Goal: Information Seeking & Learning: Learn about a topic

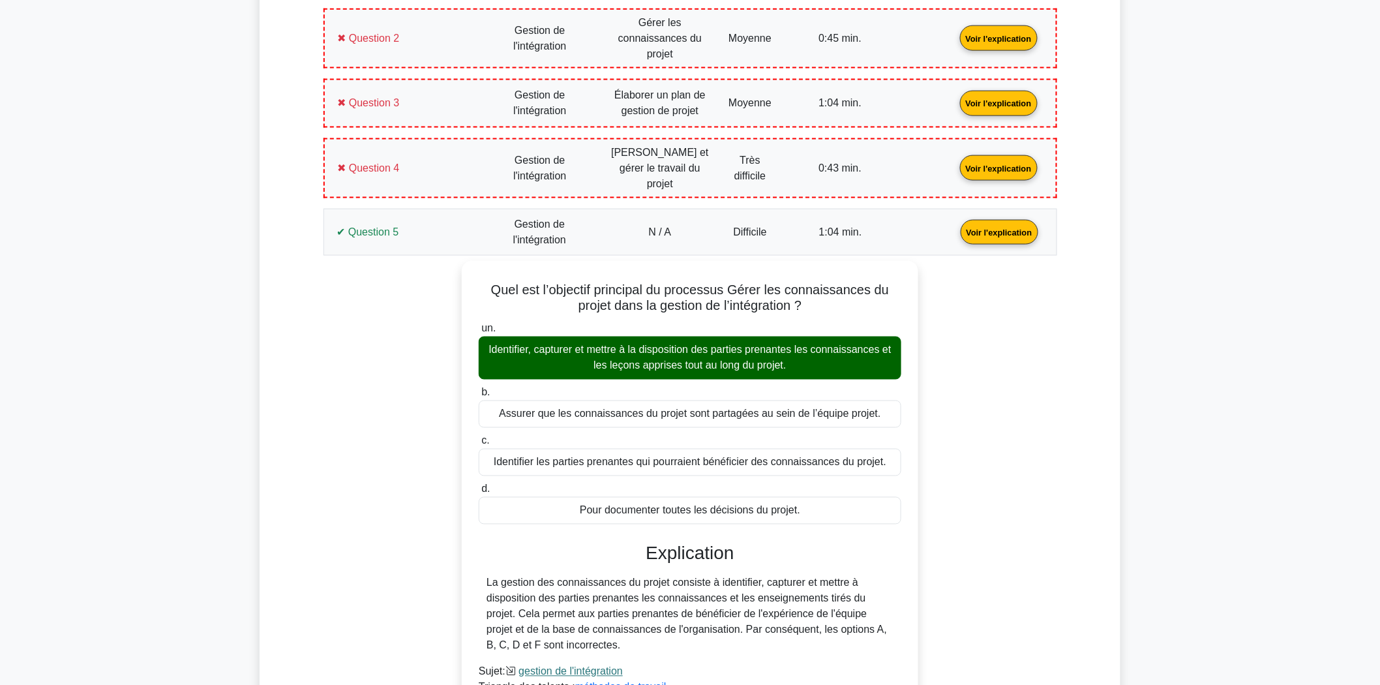
click at [955, 226] on link "Voir l'explication" at bounding box center [999, 231] width 88 height 11
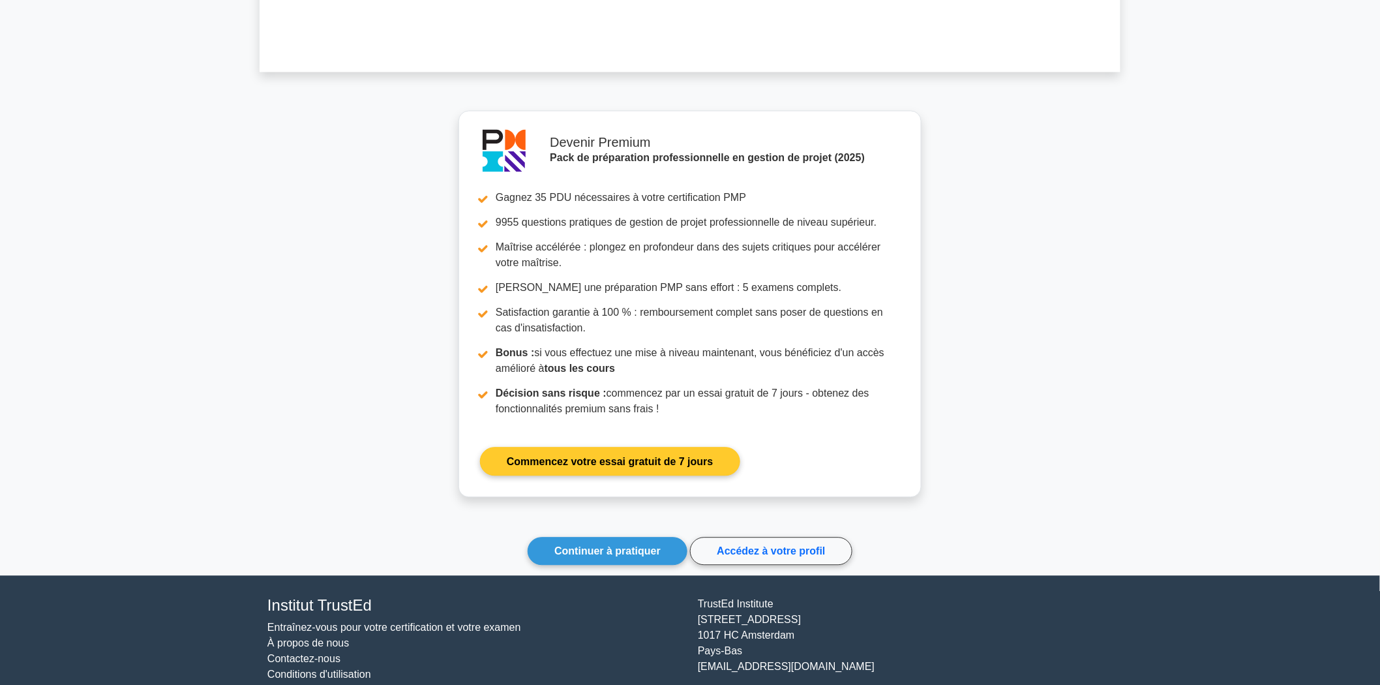
scroll to position [1100, 0]
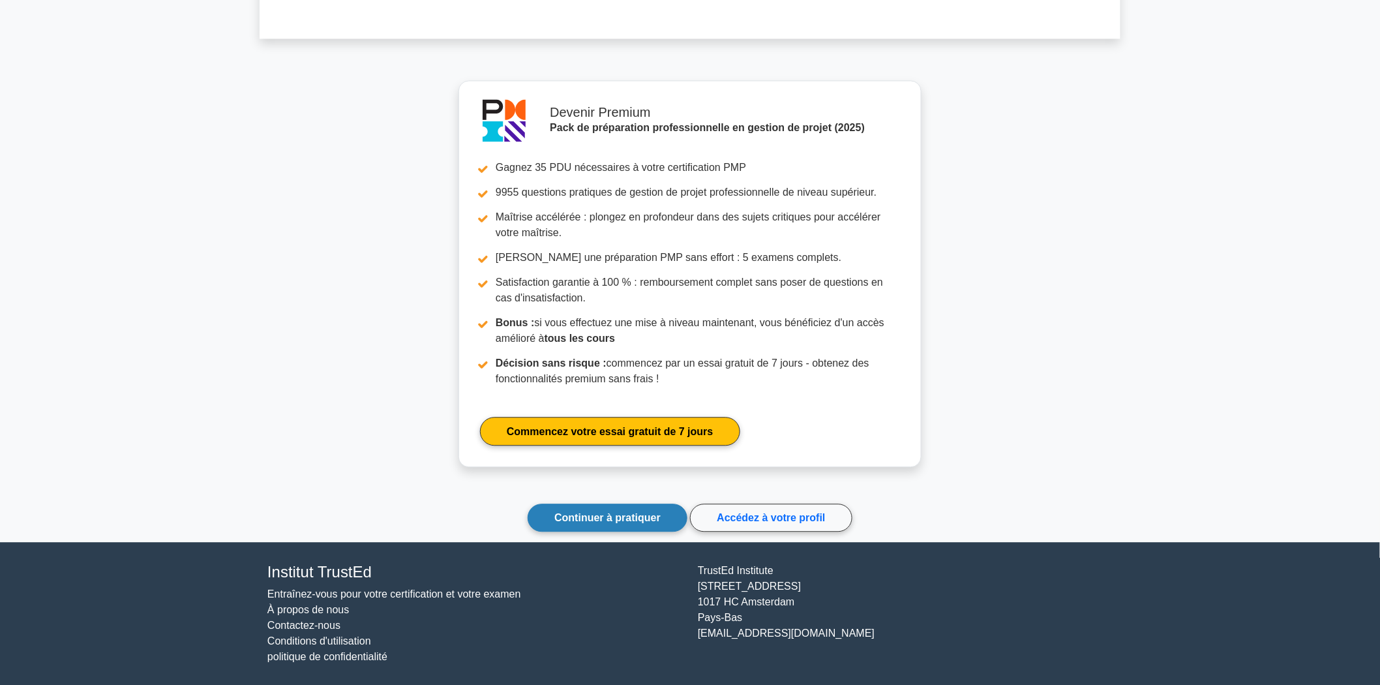
click at [610, 512] on font "Continuer à pratiquer" at bounding box center [607, 517] width 106 height 11
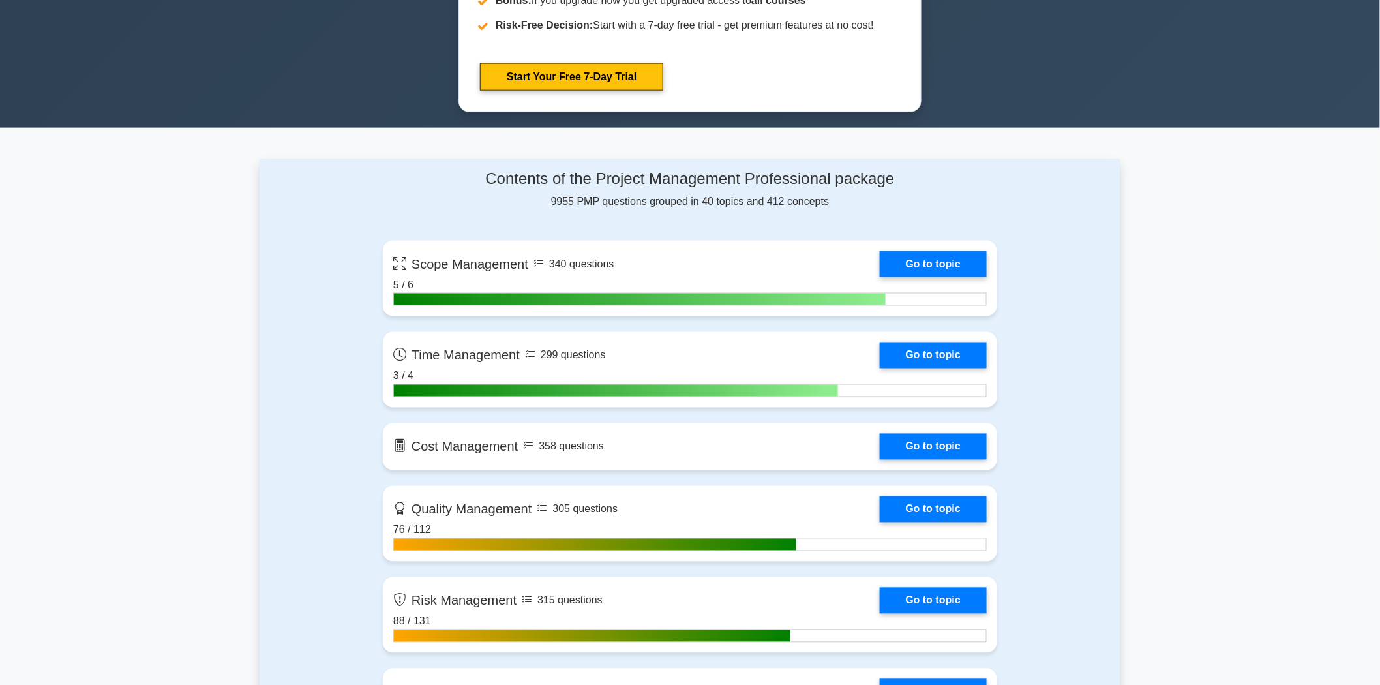
scroll to position [1014, 0]
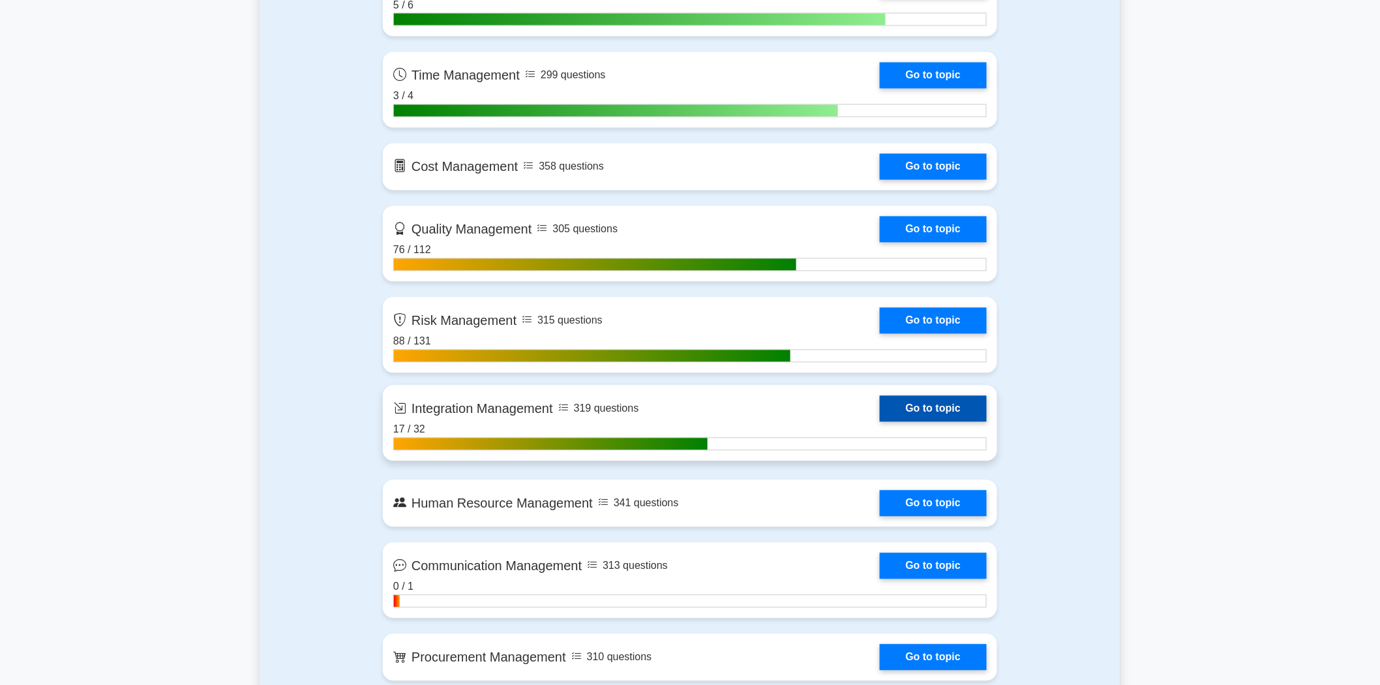
click at [942, 408] on link "Go to topic" at bounding box center [933, 409] width 107 height 26
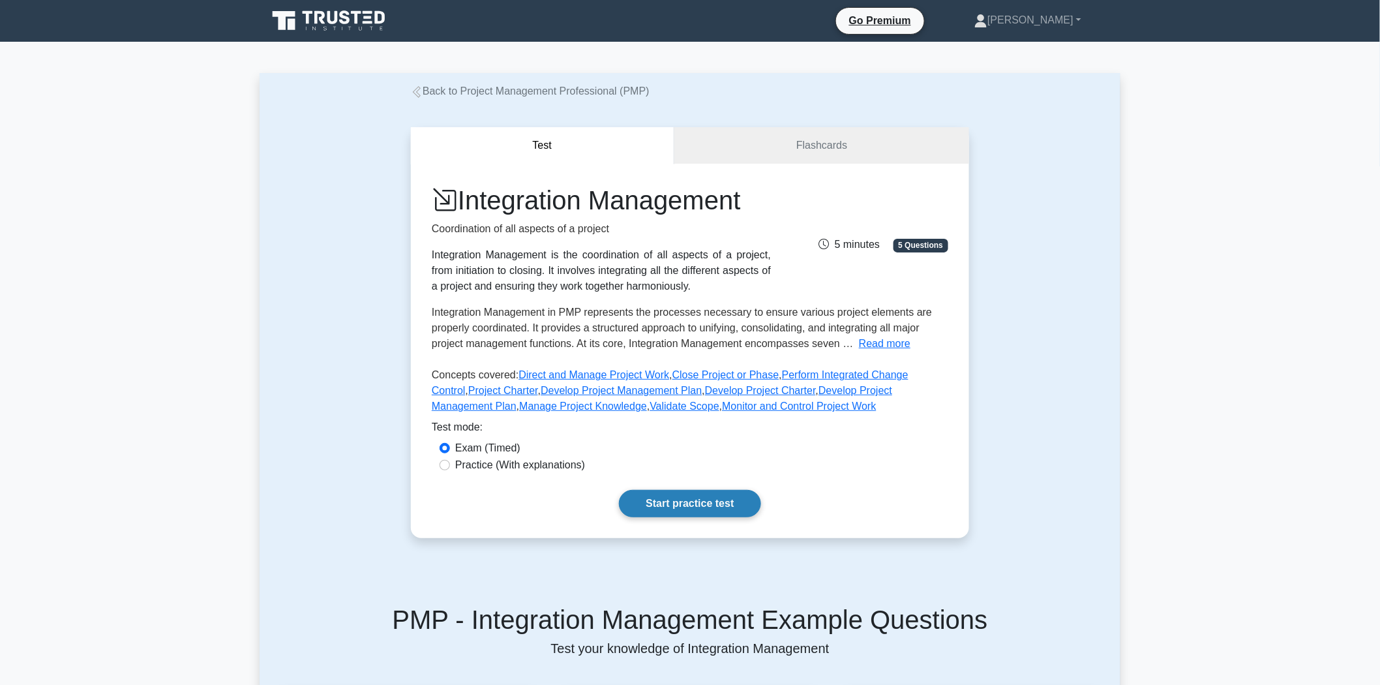
click at [688, 507] on link "Start practice test" at bounding box center [690, 503] width 142 height 27
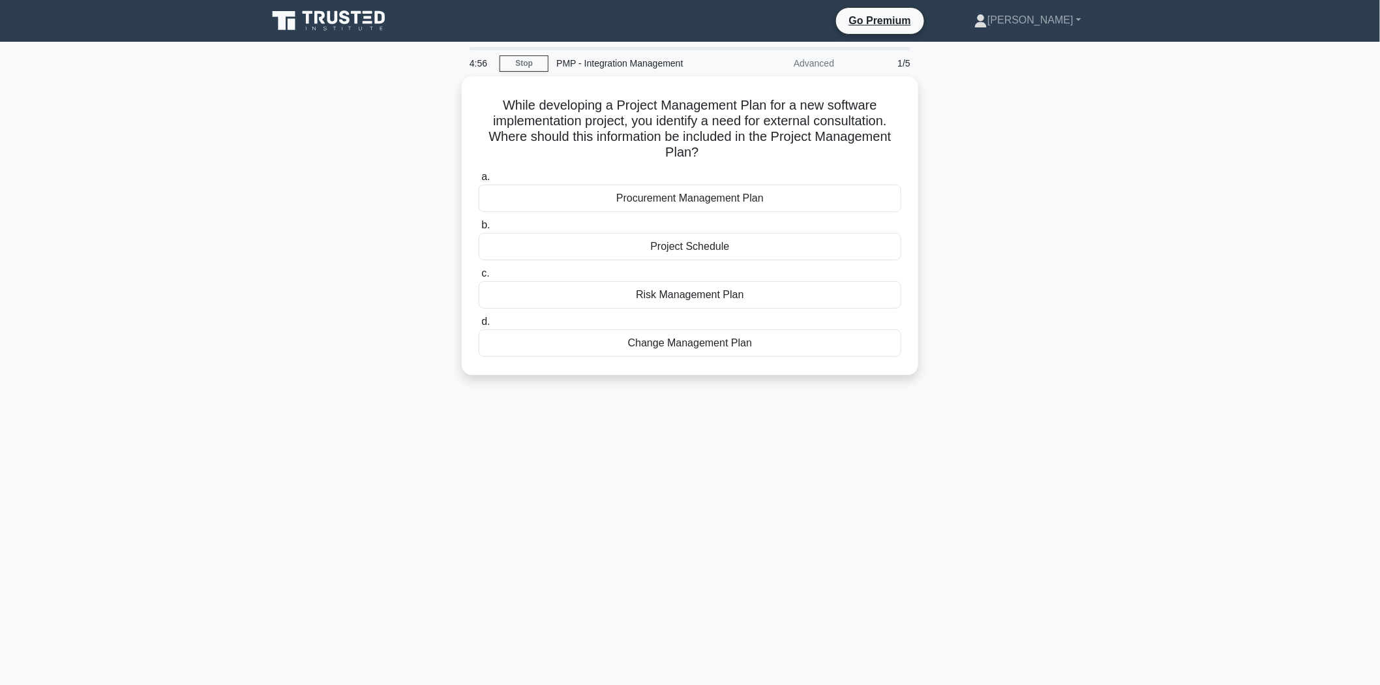
click at [1084, 218] on div "While developing a Project Management Plan for a new software implementation pr…" at bounding box center [690, 233] width 861 height 314
click at [288, 252] on div "Lors de l'élaboration d'un plan de gestion de projet pour un nouveau projet d'i…" at bounding box center [690, 233] width 861 height 314
click at [683, 191] on font "Plan de gestion des achats" at bounding box center [689, 194] width 125 height 11
click at [479, 178] on input "un. Plan de gestion des achats" at bounding box center [479, 174] width 0 height 8
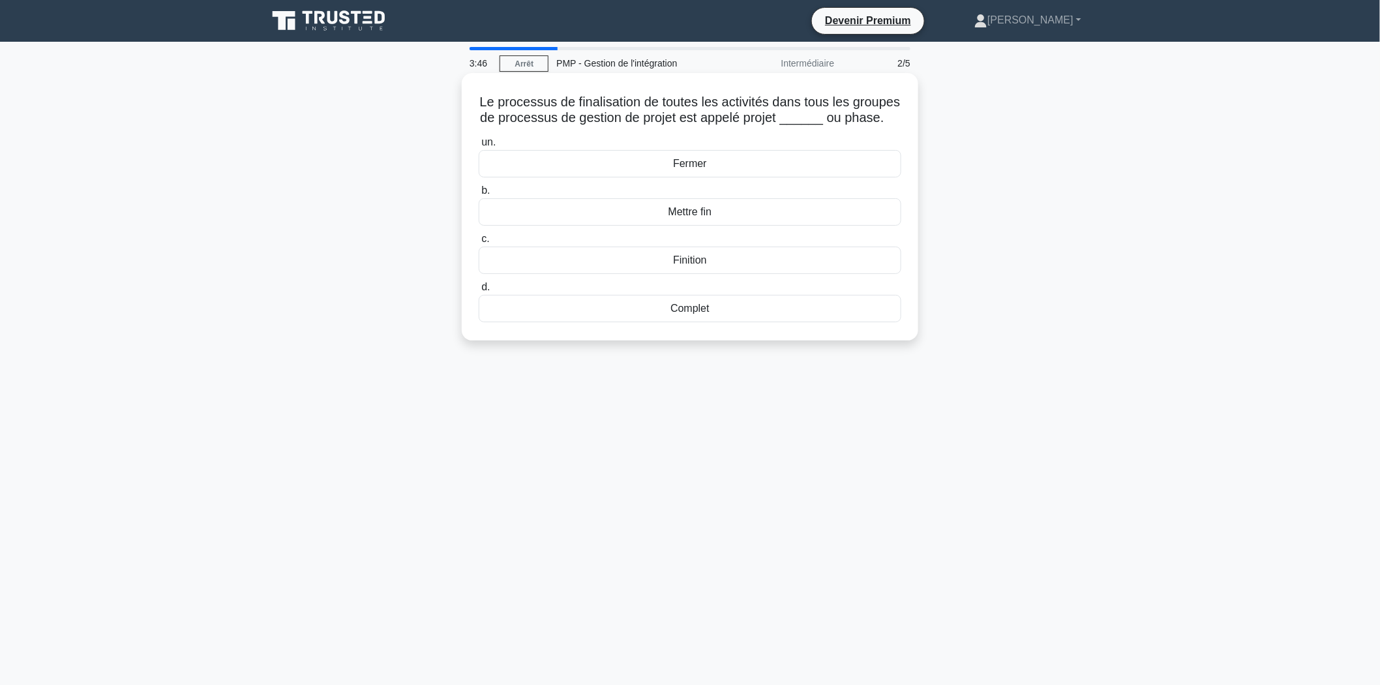
click at [688, 312] on font "Complet" at bounding box center [689, 308] width 39 height 11
click at [479, 292] on input "d. Complet" at bounding box center [479, 287] width 0 height 8
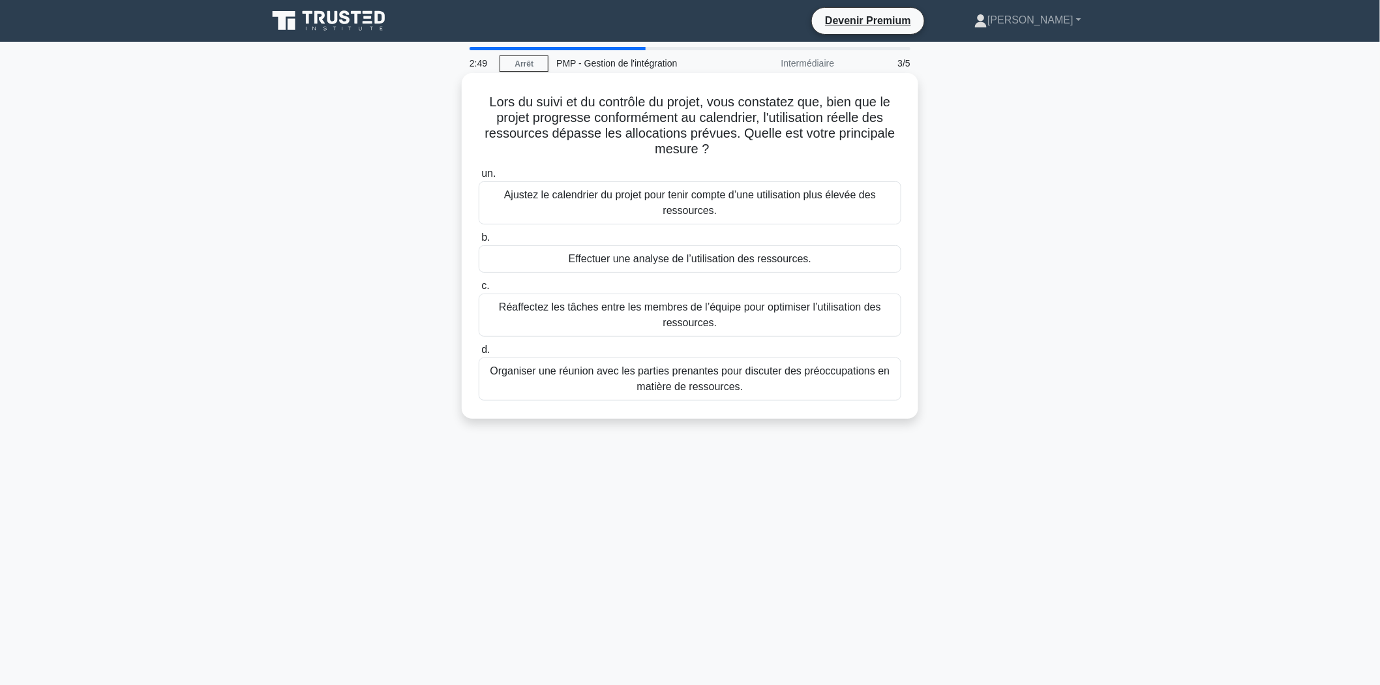
click at [720, 254] on font "Effectuer une analyse de l’utilisation des ressources." at bounding box center [690, 258] width 243 height 11
click at [479, 242] on input "b. Effectuer une analyse de l’utilisation des ressources." at bounding box center [479, 237] width 0 height 8
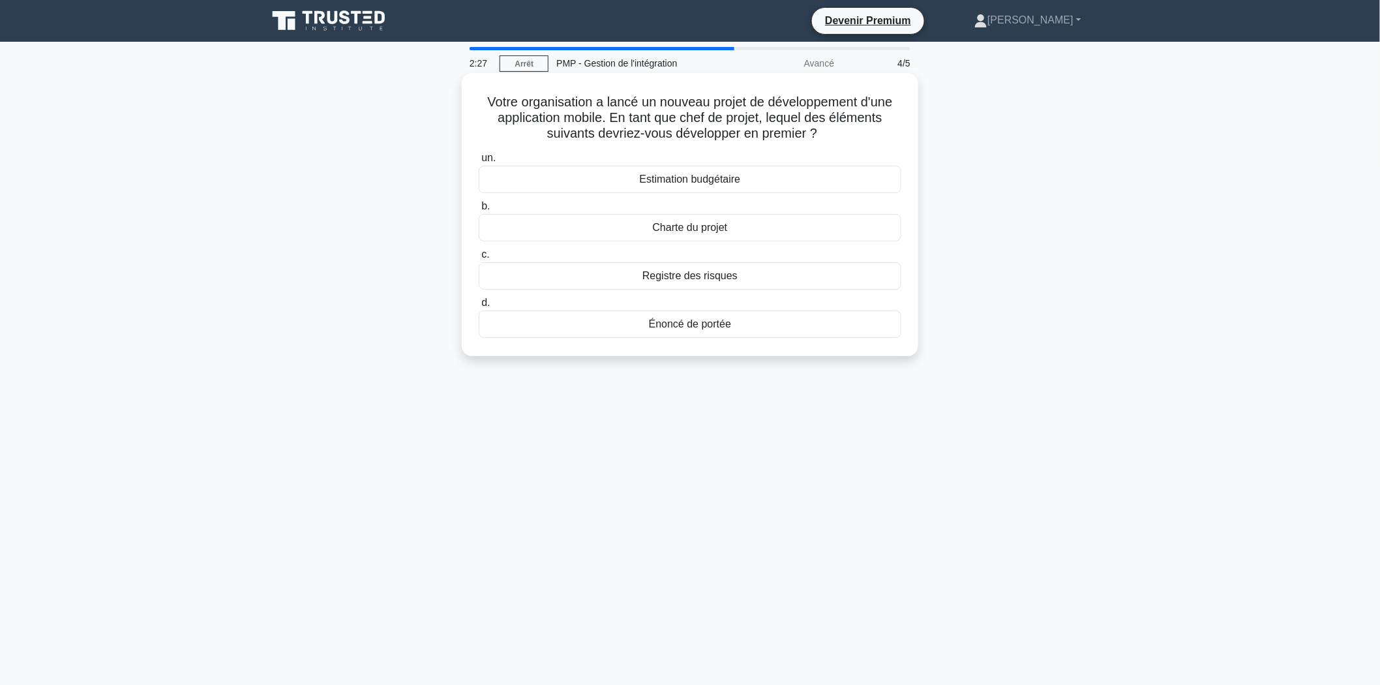
click at [687, 226] on font "Charte du projet" at bounding box center [690, 227] width 75 height 11
click at [479, 211] on input "b. Charte du projet" at bounding box center [479, 206] width 0 height 8
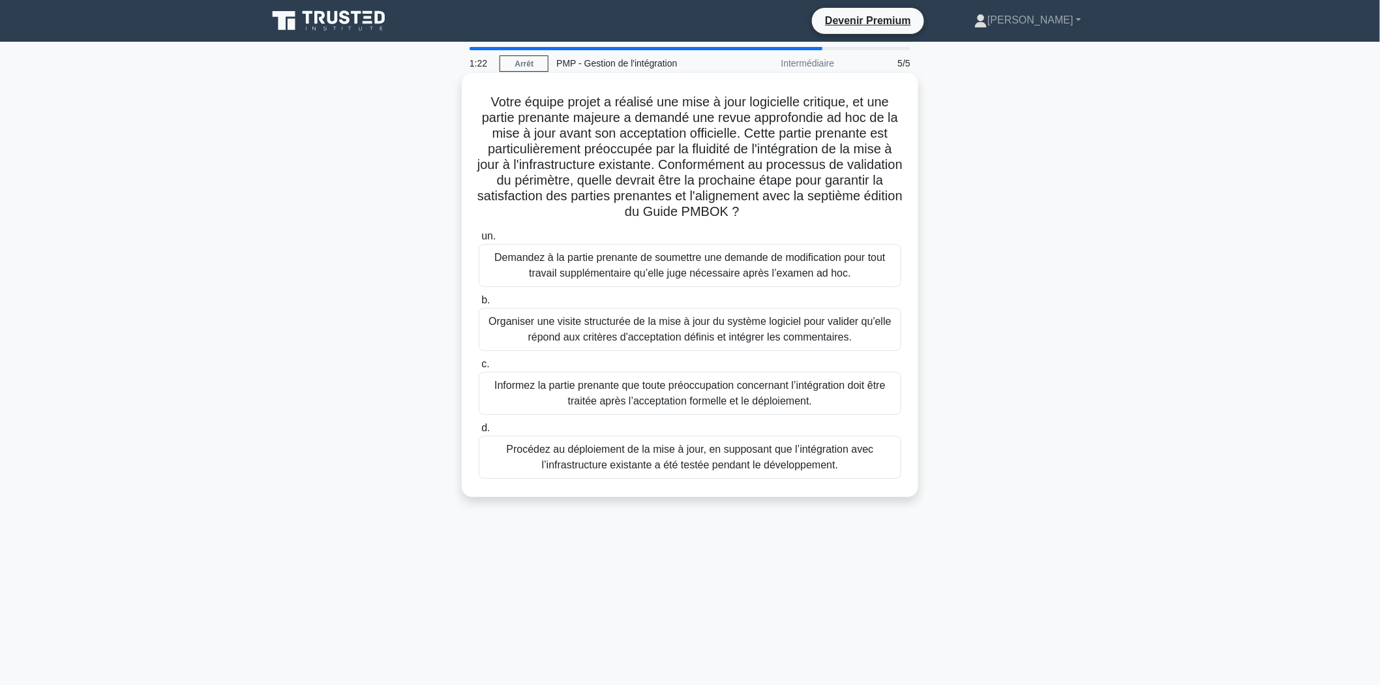
click at [603, 269] on font "Demandez à la partie prenante de soumettre une demande de modification pour tou…" at bounding box center [689, 265] width 391 height 27
click at [479, 241] on input "un. Demandez à la partie prenante de soumettre une demande de modification pour…" at bounding box center [479, 236] width 0 height 8
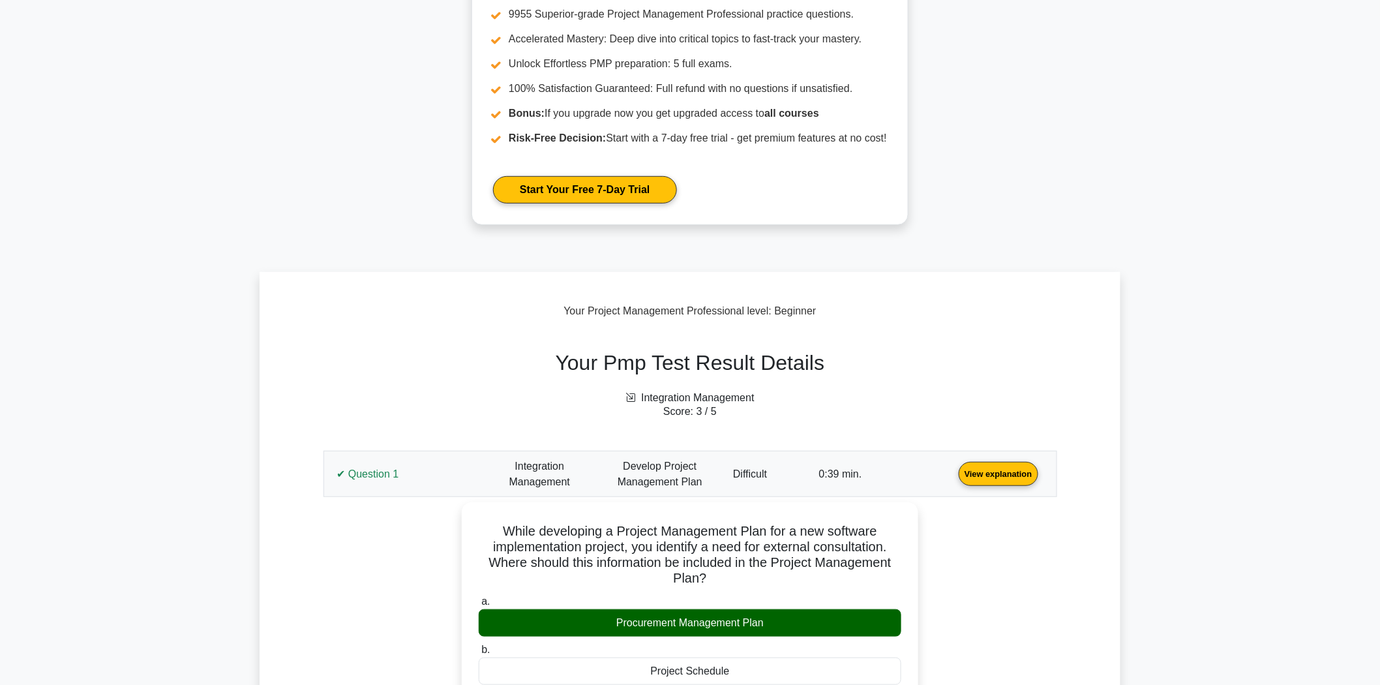
scroll to position [362, 0]
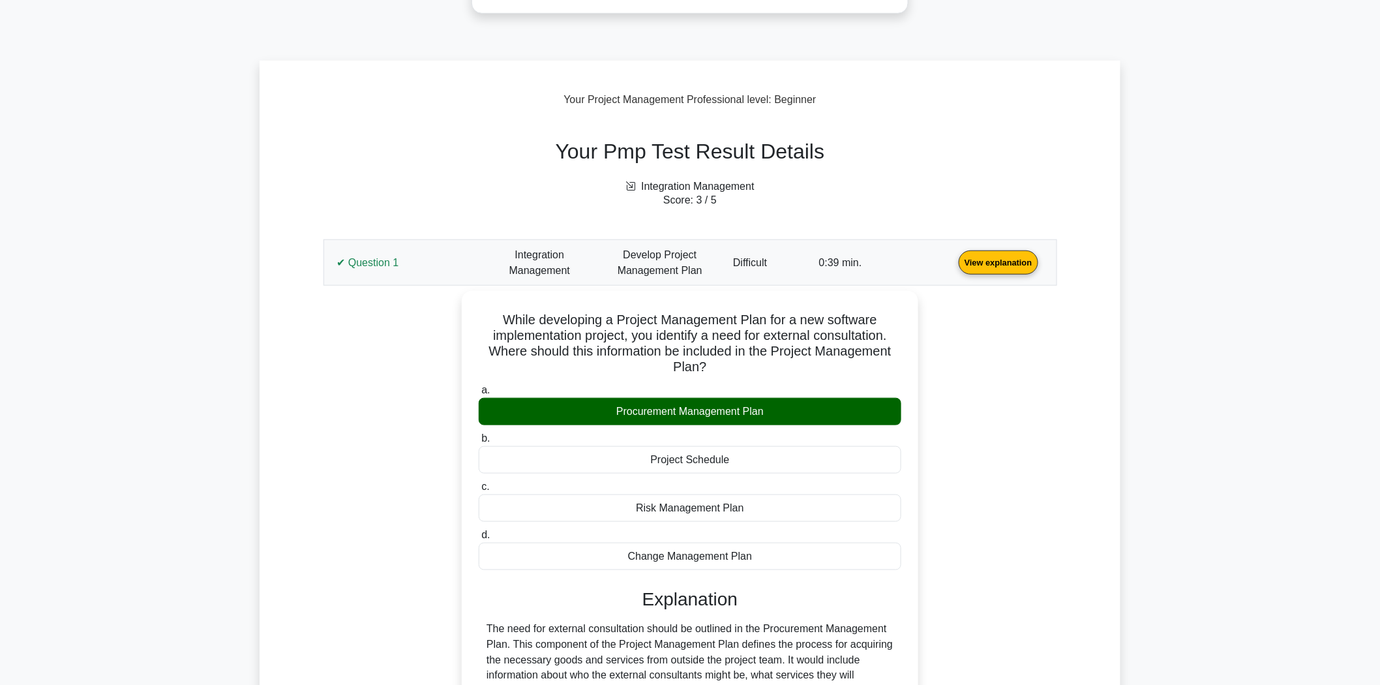
click at [953, 256] on link "View explanation" at bounding box center [998, 261] width 90 height 11
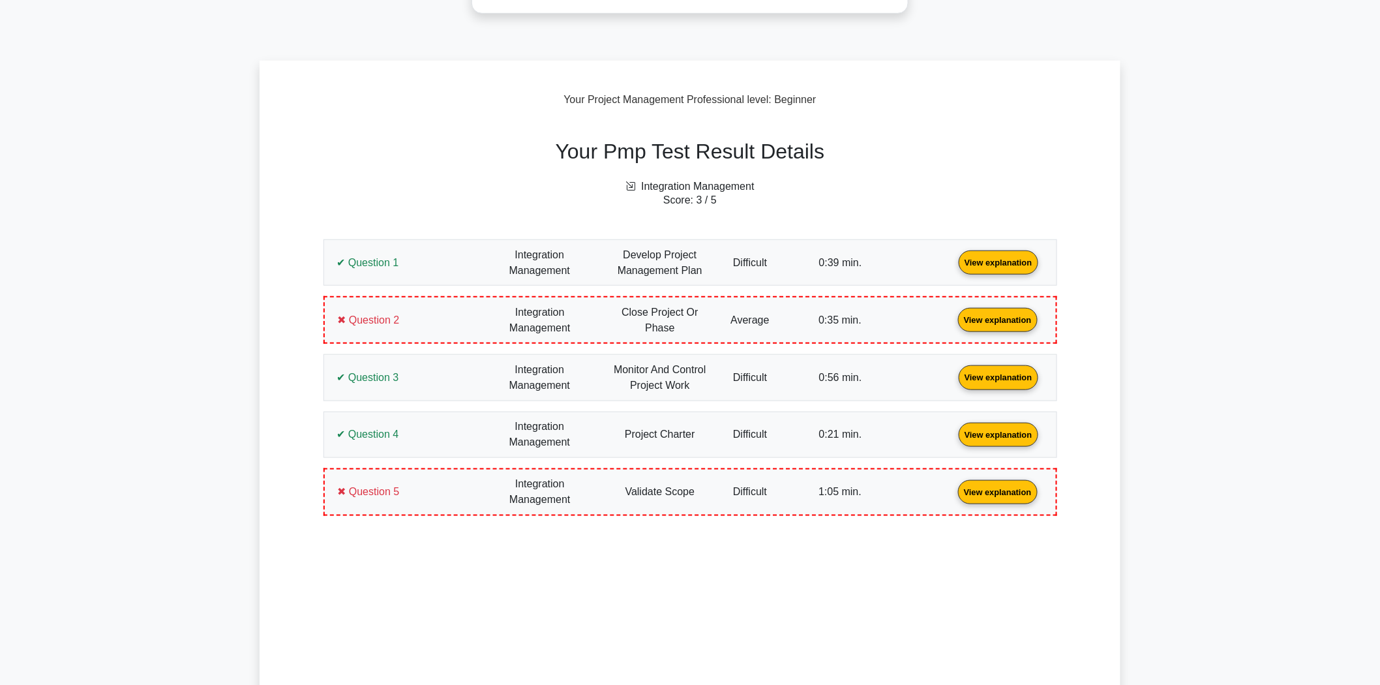
click at [953, 267] on link "View explanation" at bounding box center [998, 261] width 90 height 11
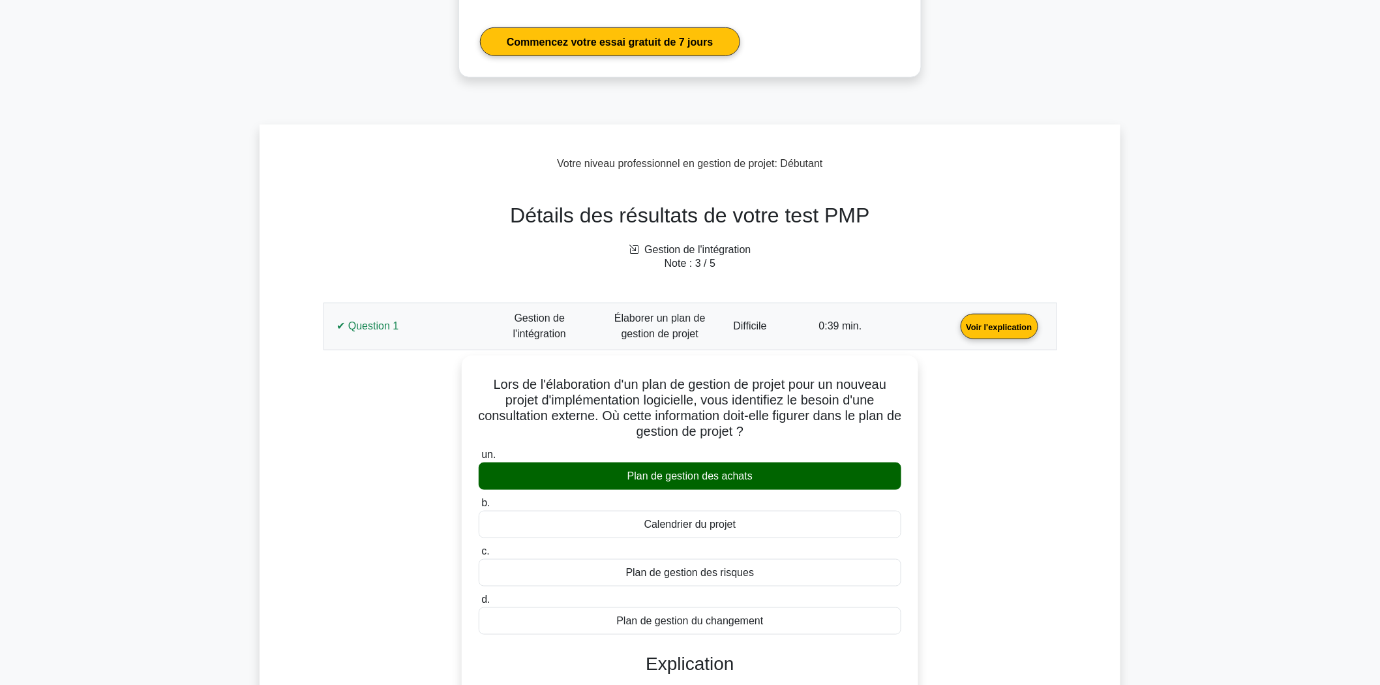
scroll to position [425, 0]
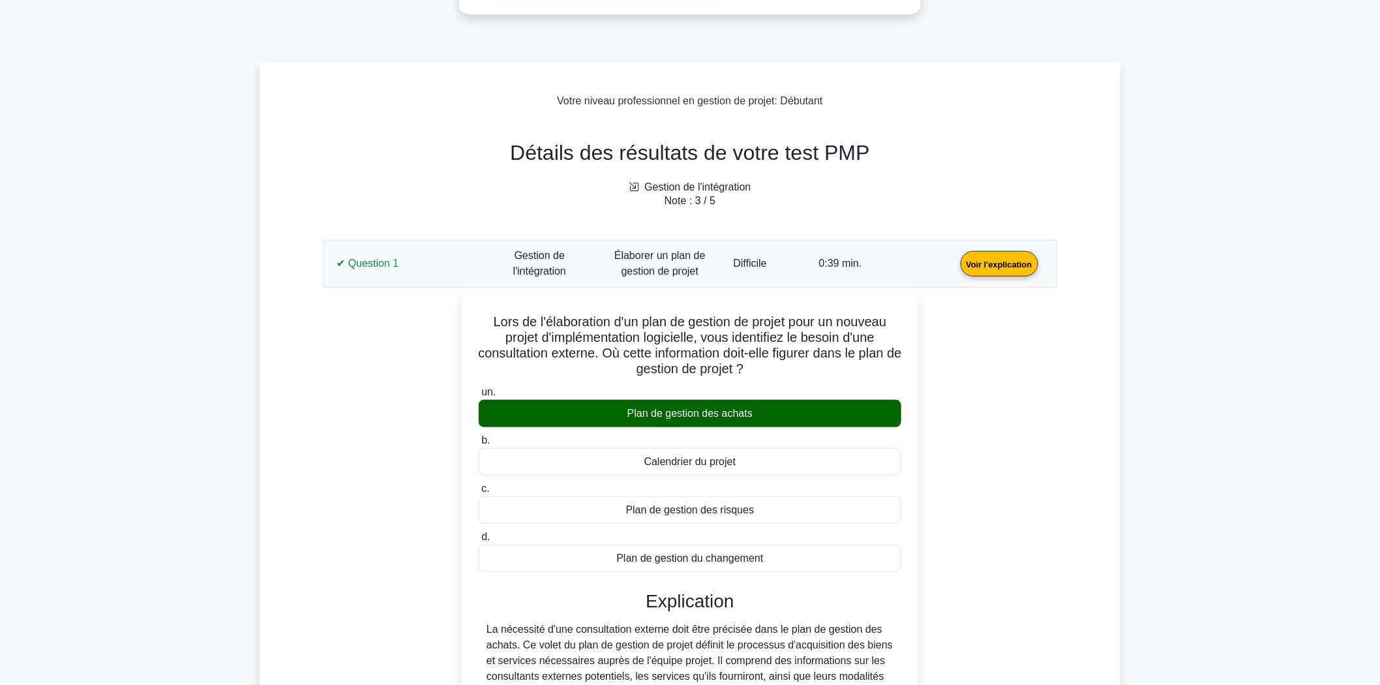
click at [1013, 428] on div "Lors de l'élaboration d'un plan de gestion de projet pour un nouveau projet d'i…" at bounding box center [690, 580] width 718 height 575
click at [955, 259] on link "Voir l'explication" at bounding box center [999, 263] width 88 height 11
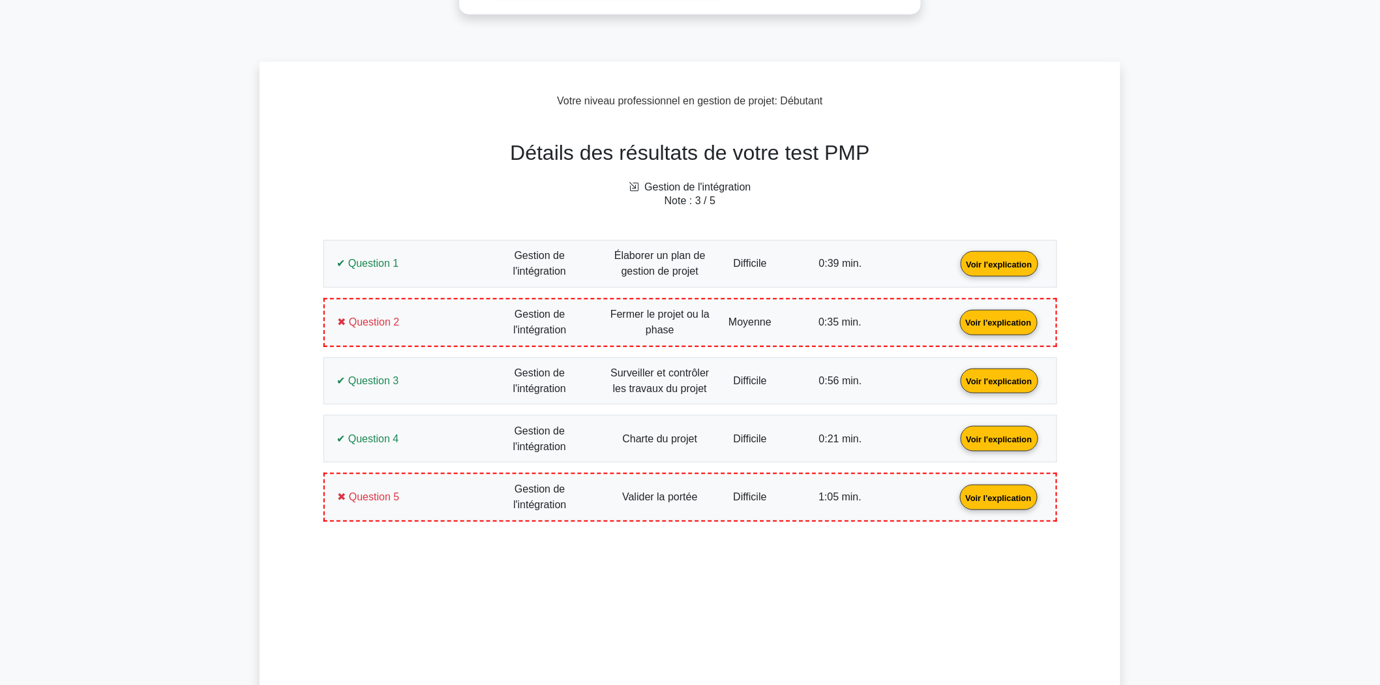
click at [955, 327] on link "Voir l'explication" at bounding box center [999, 321] width 88 height 11
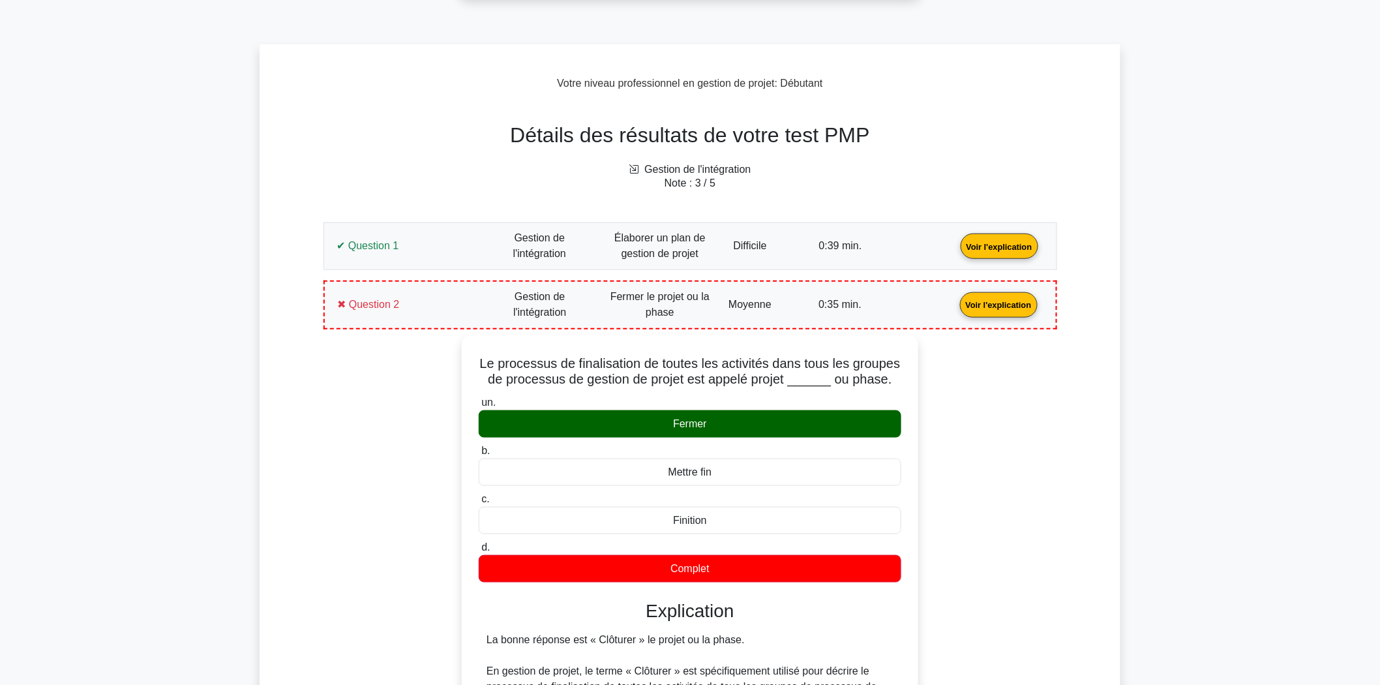
scroll to position [497, 0]
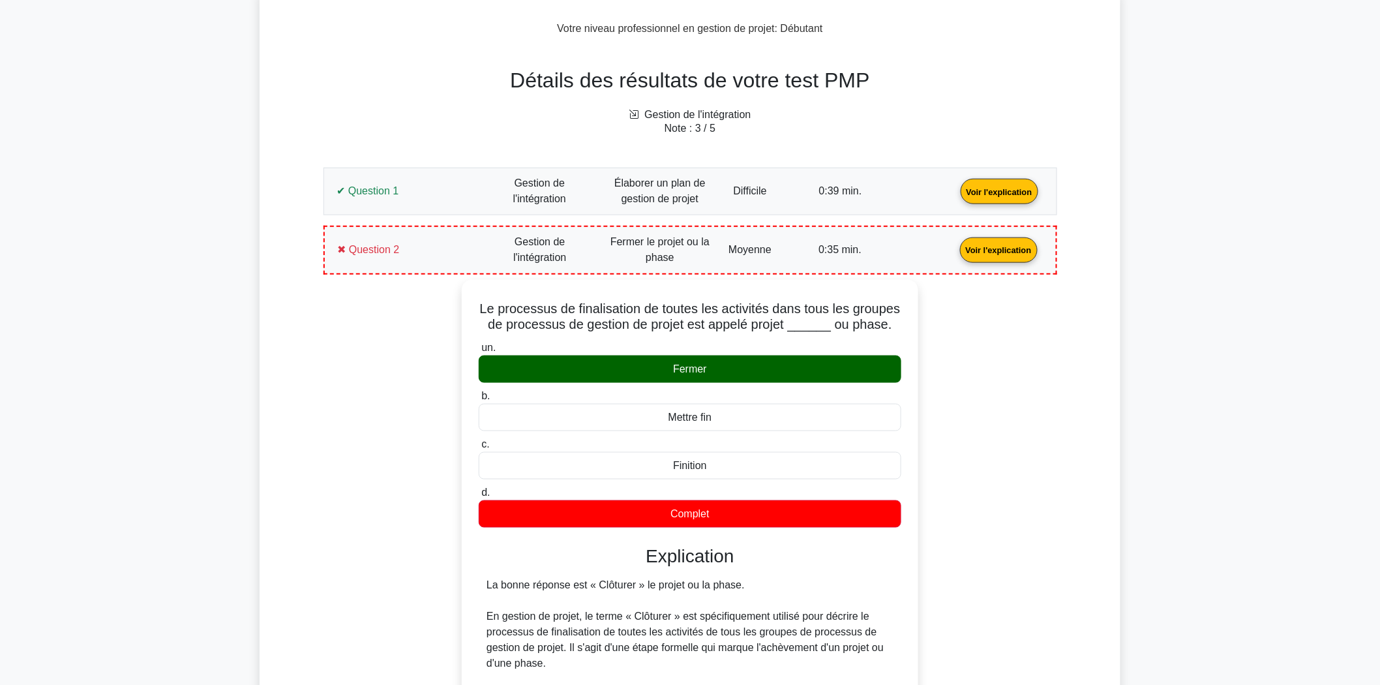
click at [955, 248] on link "Voir l'explication" at bounding box center [999, 248] width 88 height 11
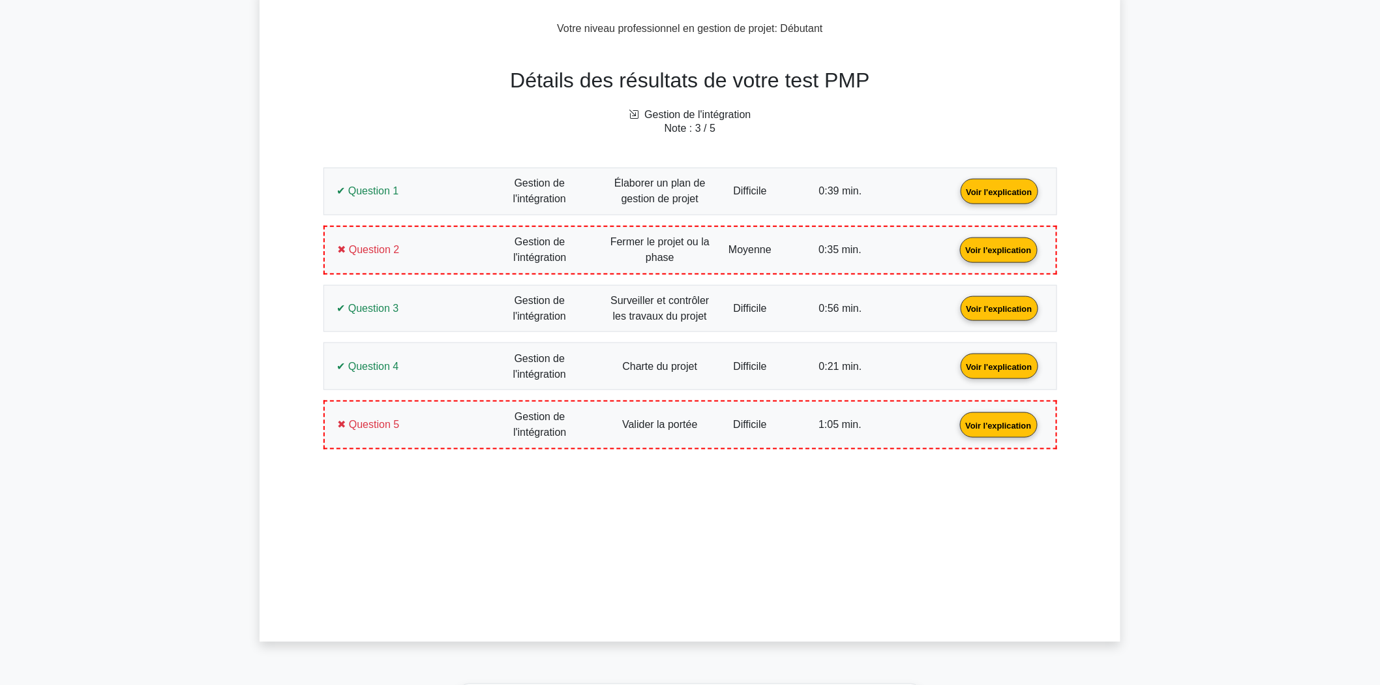
click at [955, 303] on link "Voir l'explication" at bounding box center [999, 307] width 88 height 11
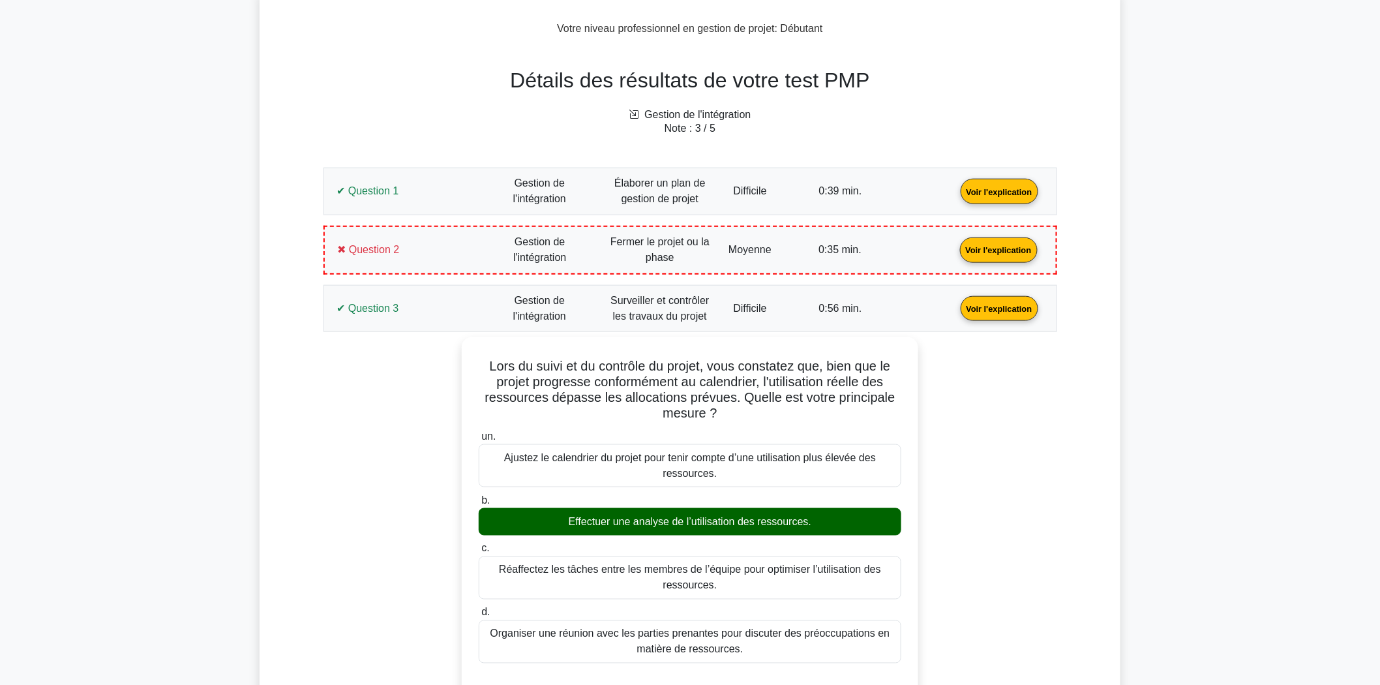
click at [955, 302] on link "Voir l'explication" at bounding box center [999, 307] width 88 height 11
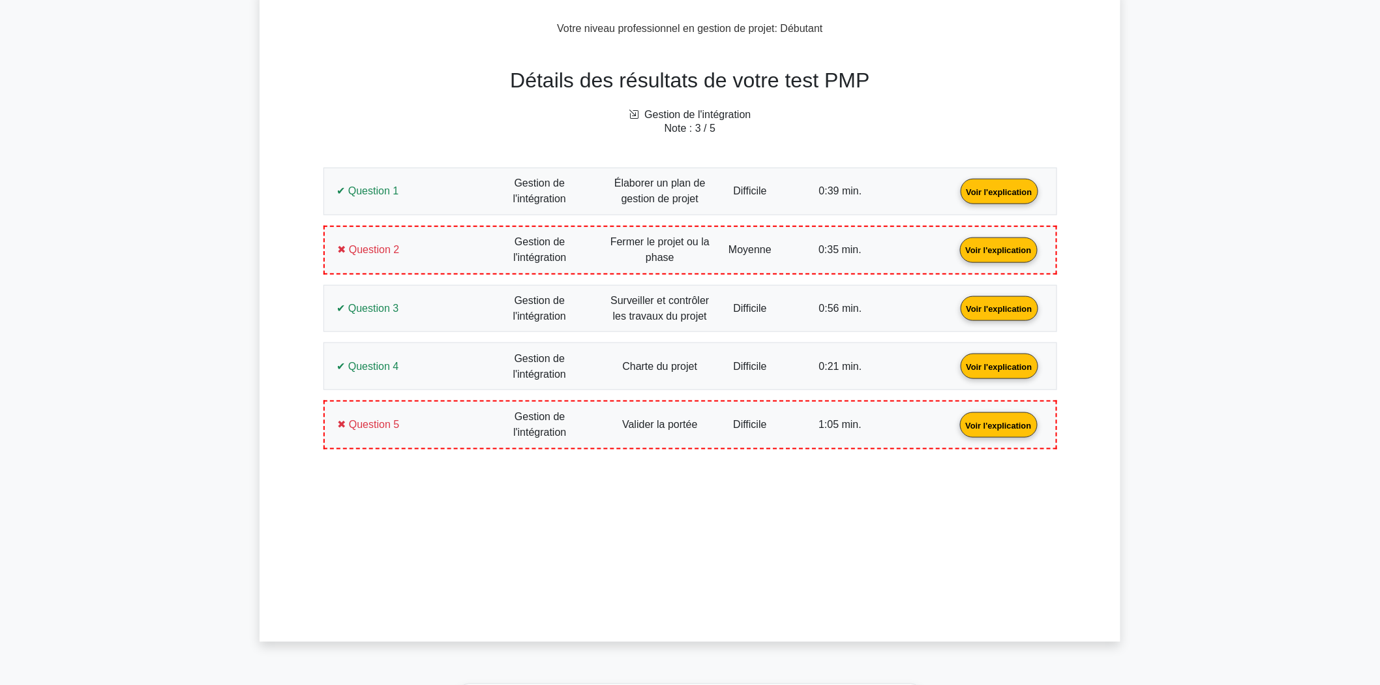
click at [955, 365] on link "Voir l'explication" at bounding box center [999, 365] width 88 height 11
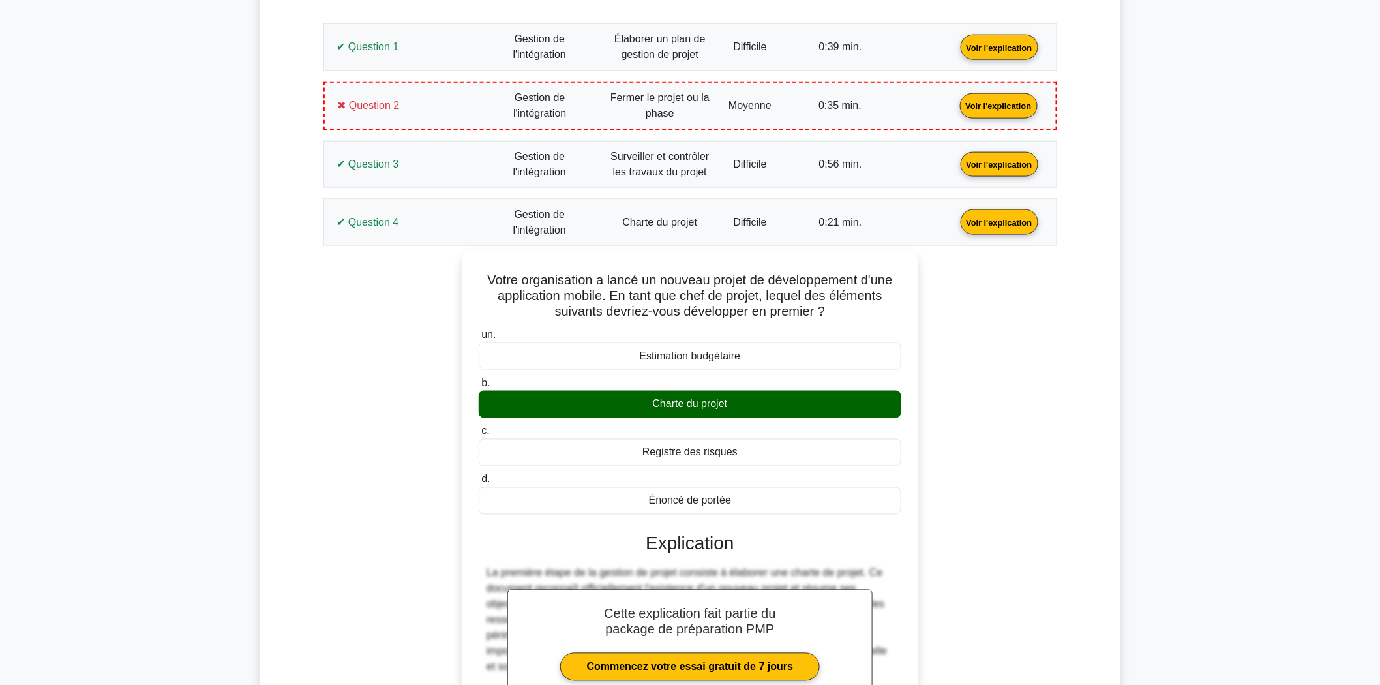
scroll to position [642, 0]
click at [955, 215] on link "Voir l'explication" at bounding box center [999, 220] width 88 height 11
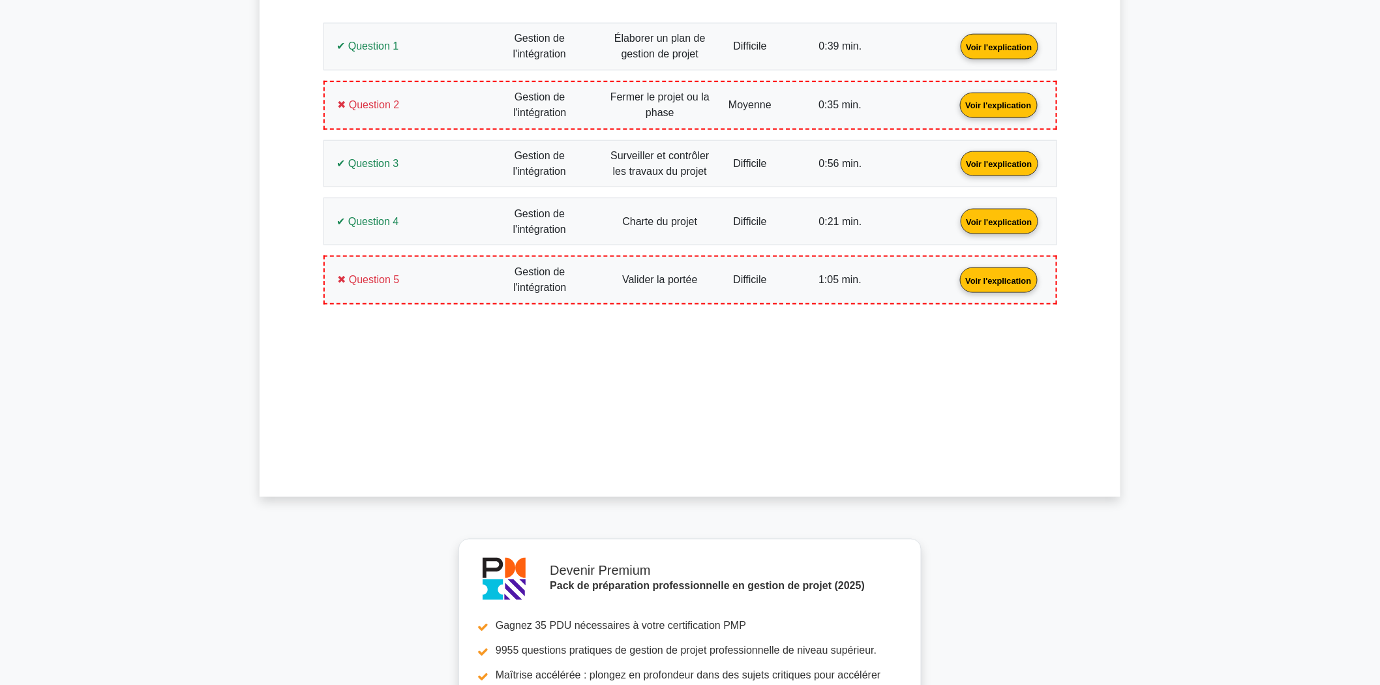
click at [955, 274] on link "Voir l'explication" at bounding box center [999, 279] width 88 height 11
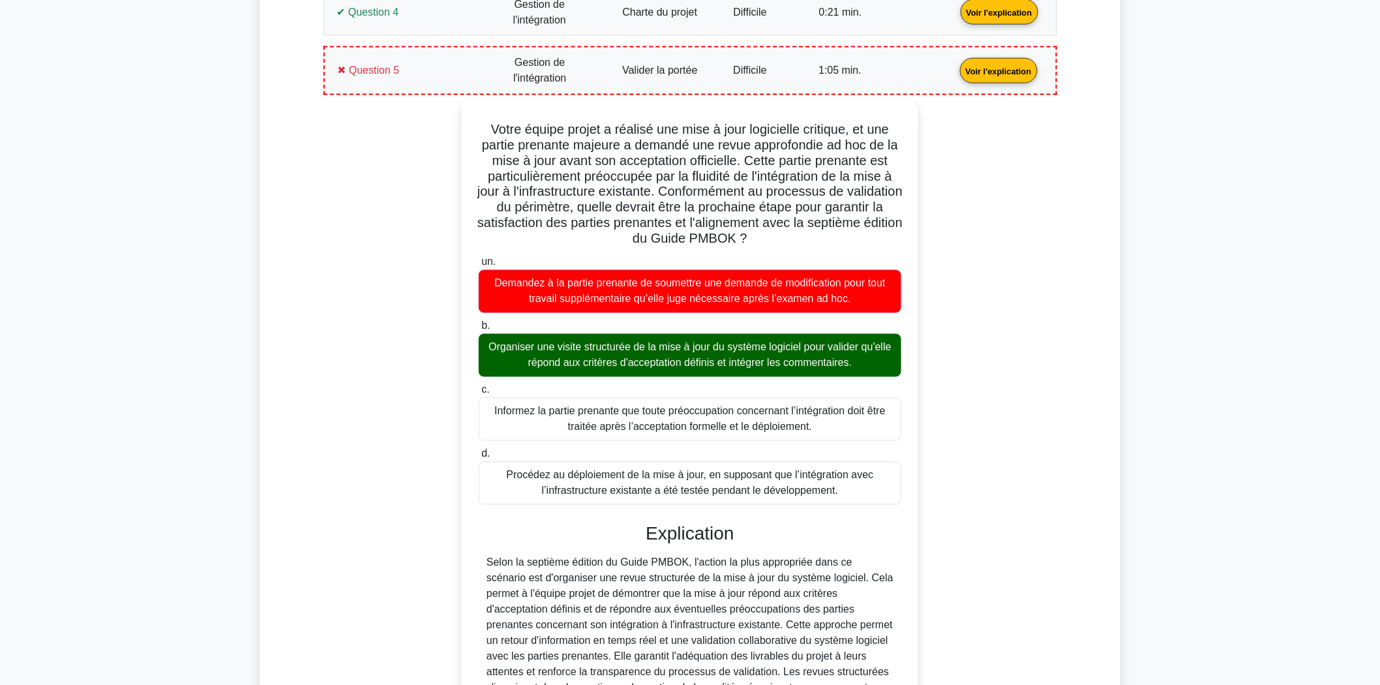
scroll to position [859, 0]
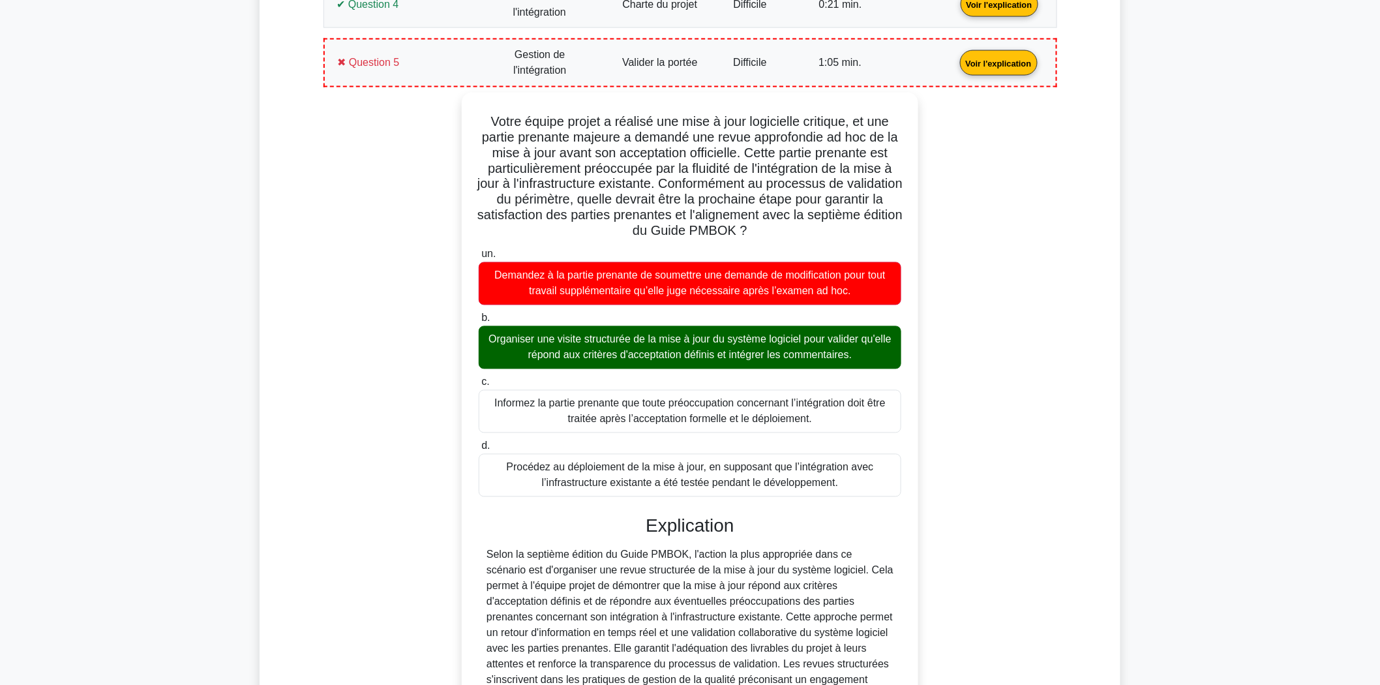
drag, startPoint x: 861, startPoint y: 474, endPoint x: 427, endPoint y: 91, distance: 579.0
click at [427, 93] on div "Votre équipe projet a réalisé une mise à jour logicielle critique, et une parti…" at bounding box center [690, 521] width 718 height 857
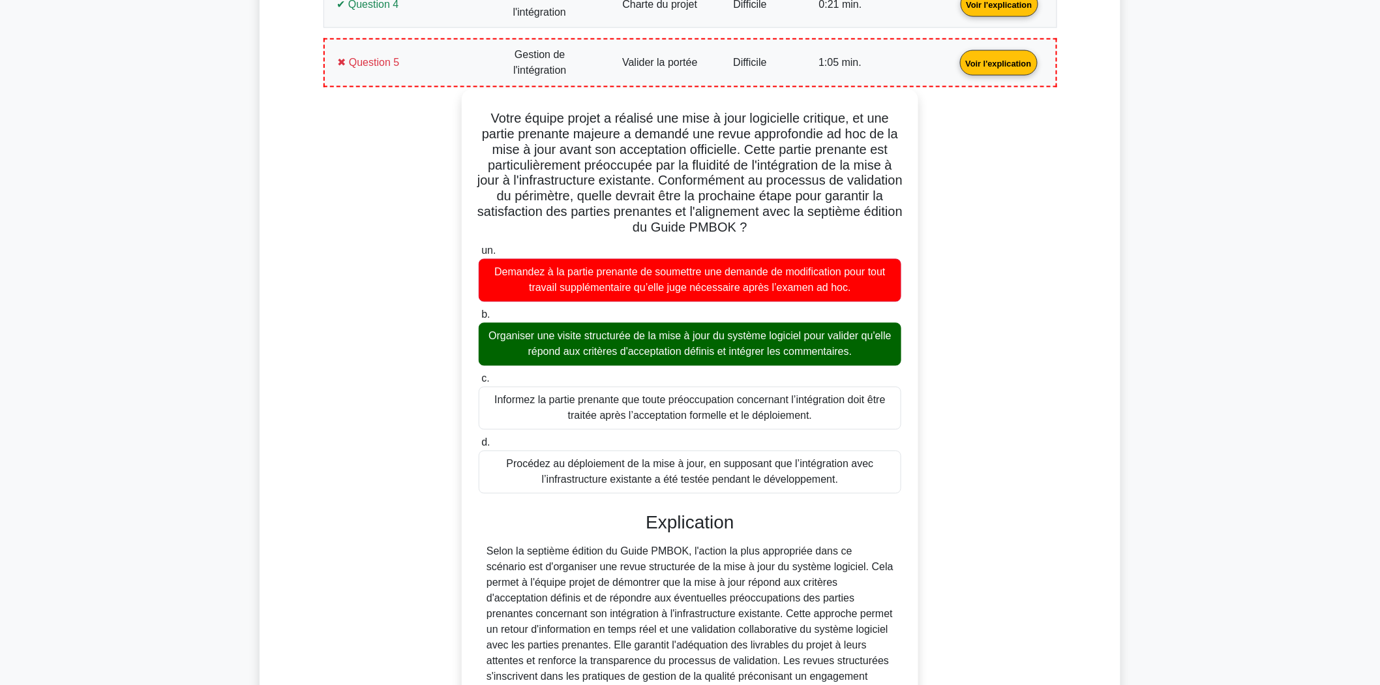
copy div "Votre équipe projet a réalisé une mise à jour logicielle critique, et une parti…"
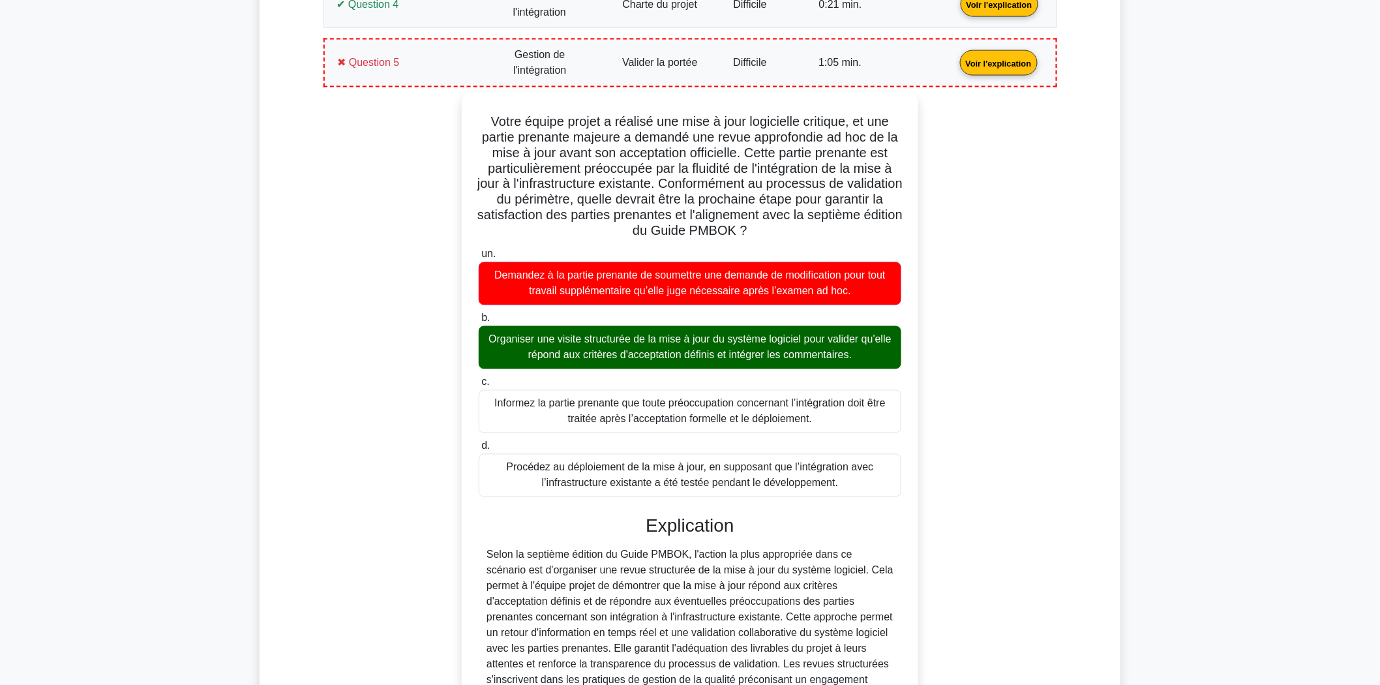
click at [434, 235] on div "Votre équipe projet a réalisé une mise à jour logicielle critique, et une parti…" at bounding box center [690, 521] width 718 height 857
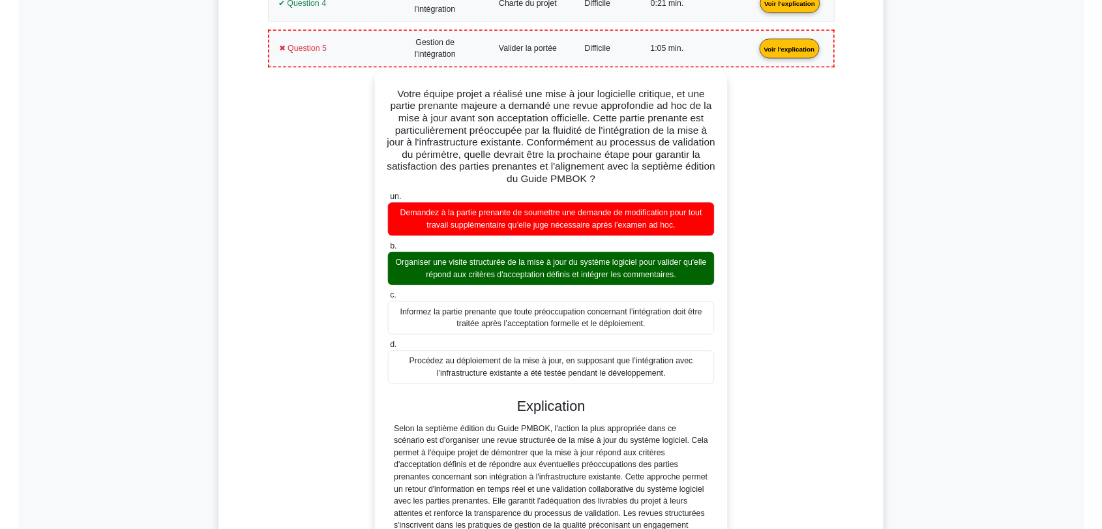
scroll to position [860, 0]
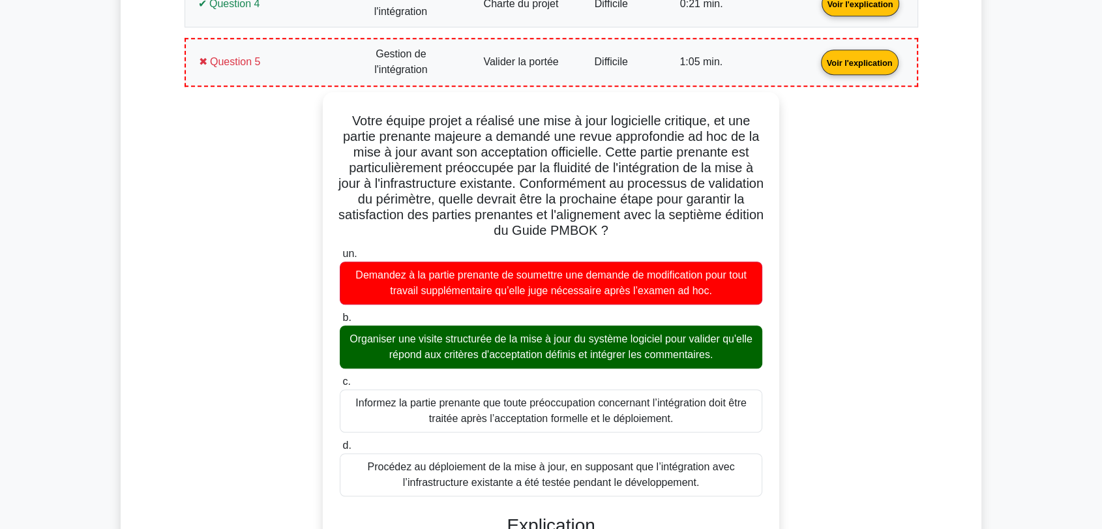
click at [816, 59] on link "Voir l'explication" at bounding box center [860, 61] width 88 height 11
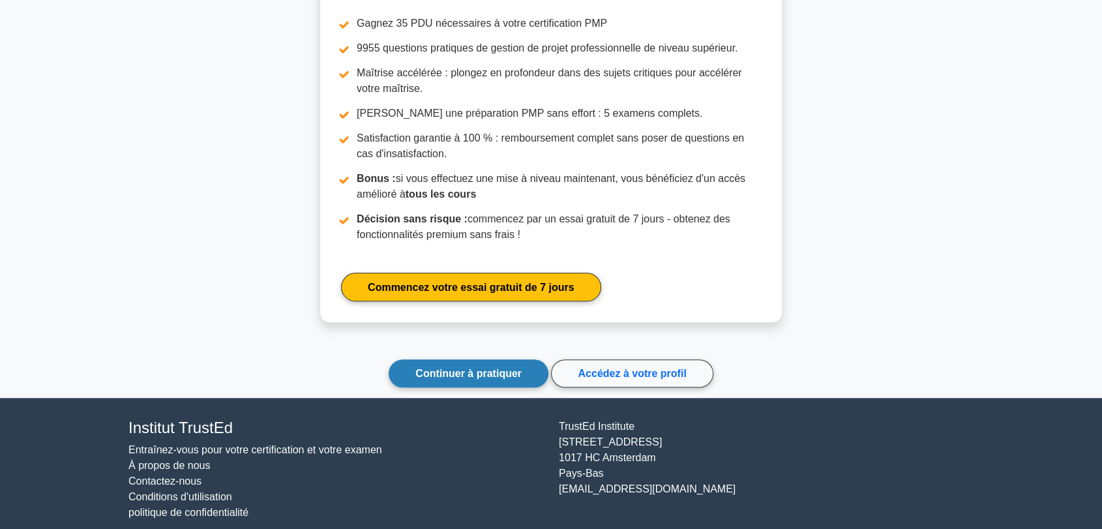
scroll to position [1256, 0]
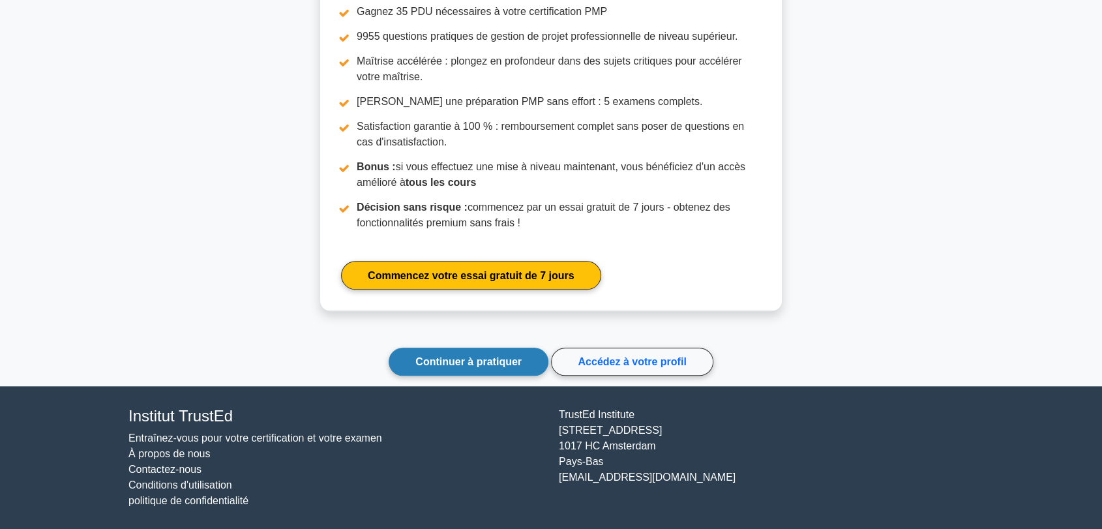
click at [412, 359] on link "Continuer à pratiquer" at bounding box center [469, 362] width 160 height 28
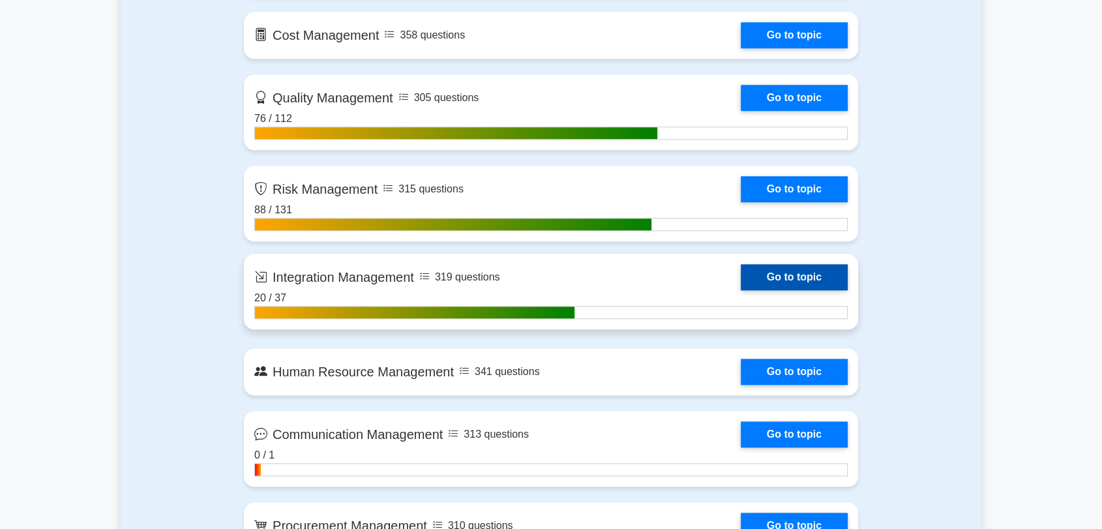
scroll to position [1231, 0]
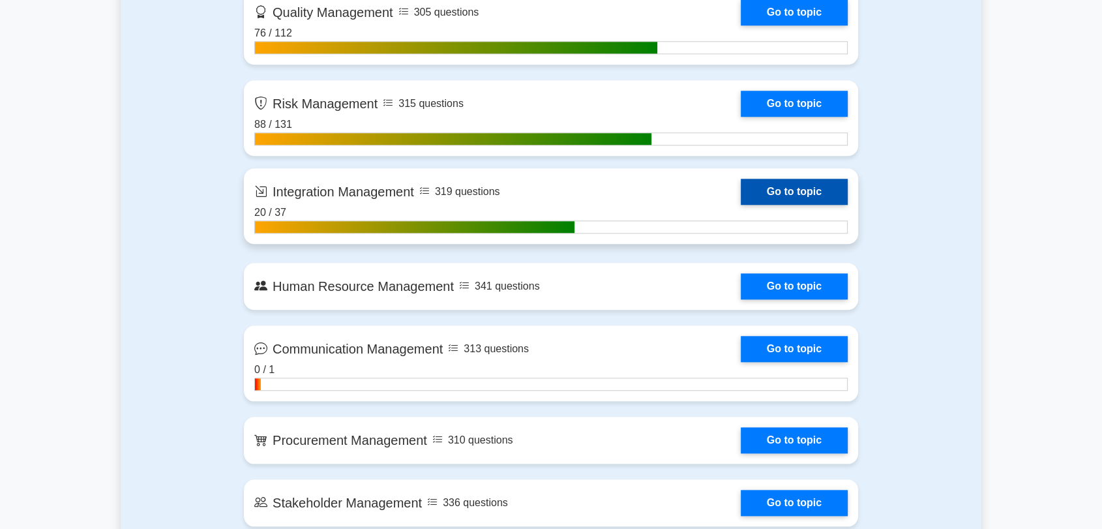
click at [804, 192] on link "Go to topic" at bounding box center [794, 192] width 107 height 26
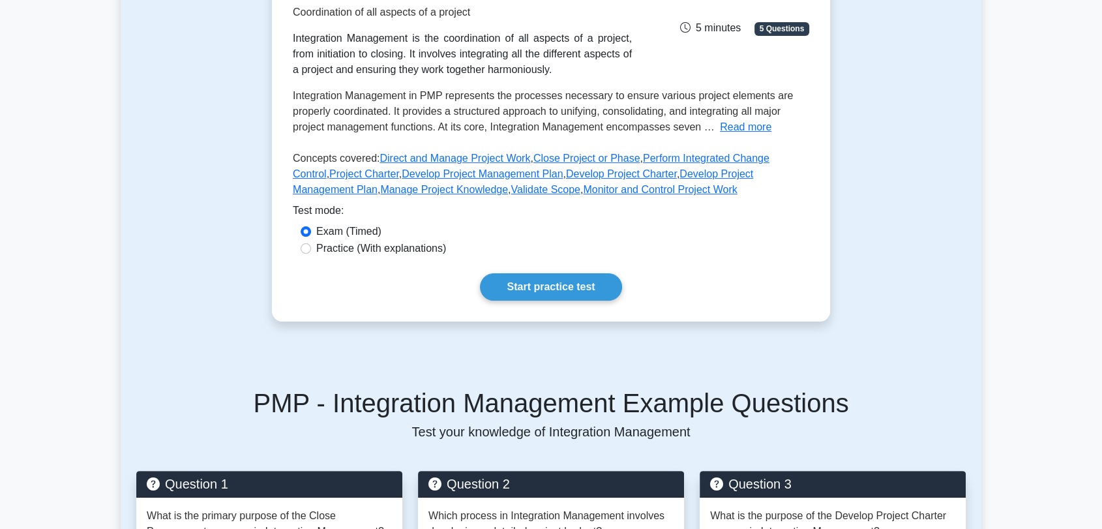
scroll to position [217, 0]
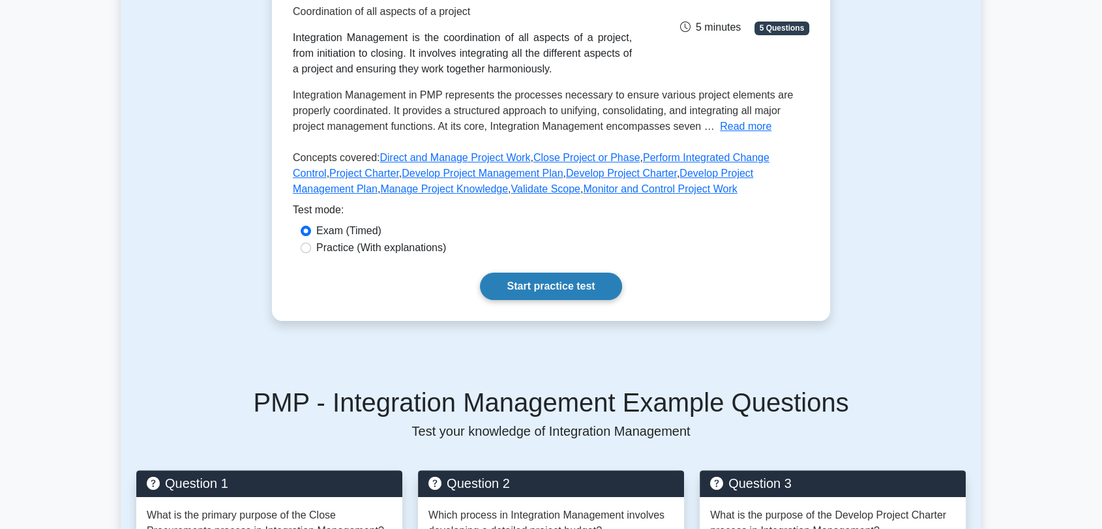
click at [595, 288] on link "Start practice test" at bounding box center [551, 286] width 142 height 27
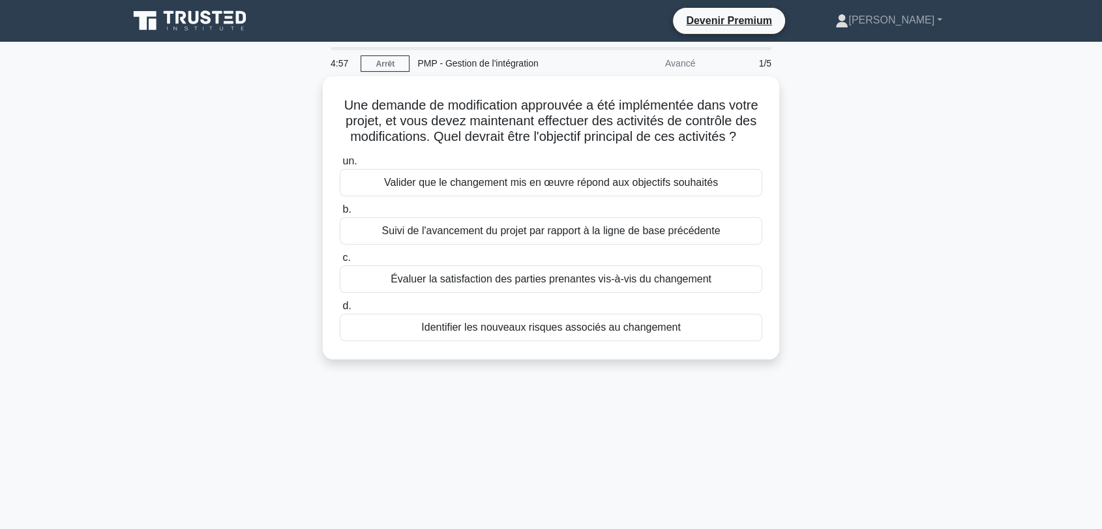
click at [875, 131] on div "Une demande de modification approuvée a été implémentée dans votre projet, et v…" at bounding box center [551, 225] width 861 height 299
drag, startPoint x: 230, startPoint y: 275, endPoint x: 209, endPoint y: 272, distance: 21.0
click at [228, 275] on div "Une demande de modification approuvée a été implémentée dans votre projet, et v…" at bounding box center [551, 225] width 861 height 299
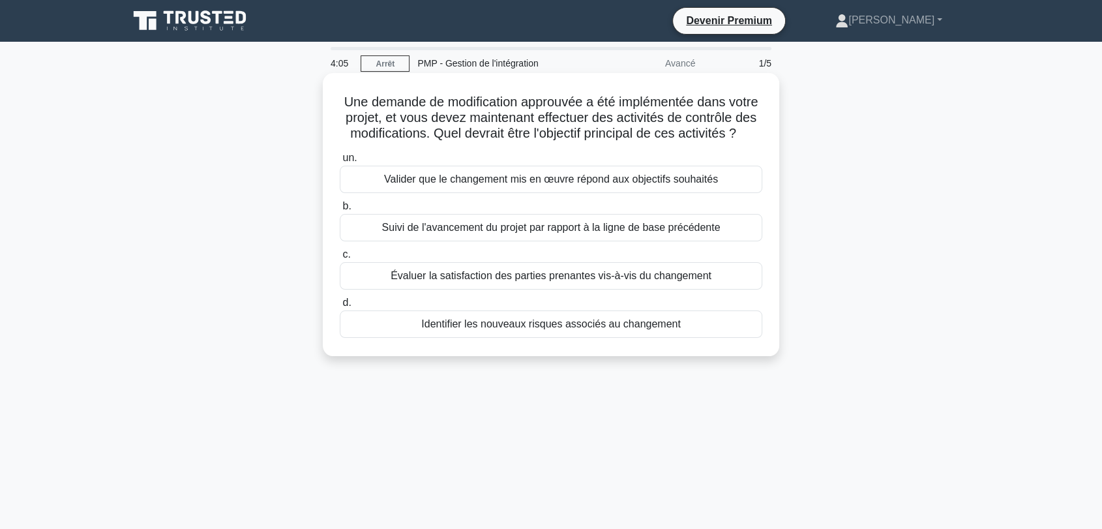
click at [618, 329] on font "Identifier les nouveaux risques associés au changement" at bounding box center [551, 323] width 260 height 11
click at [340, 307] on input "d. Identifier les nouveaux risques associés au changement" at bounding box center [340, 303] width 0 height 8
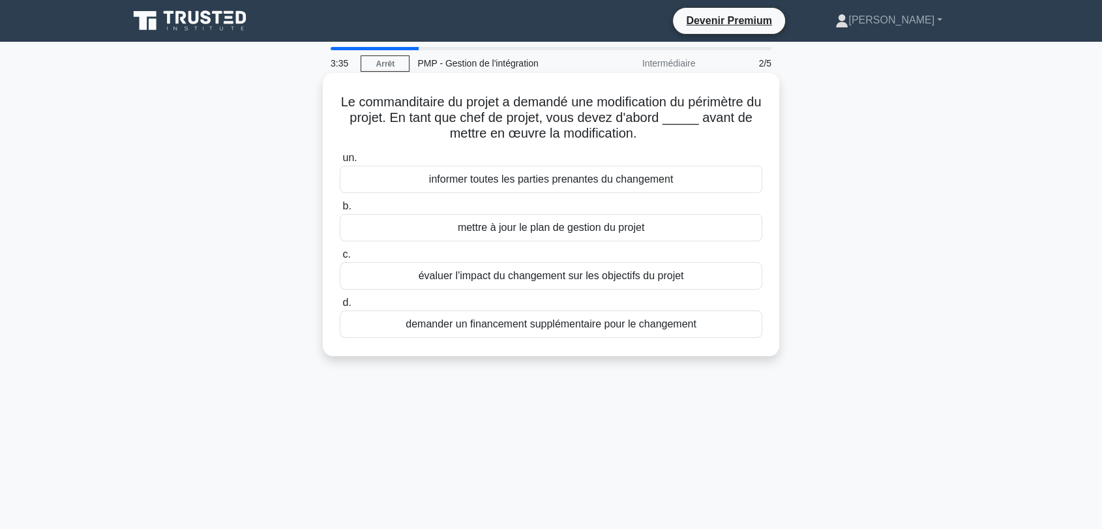
click at [563, 276] on font "évaluer l'impact du changement sur les objectifs du projet" at bounding box center [551, 275] width 265 height 11
click at [340, 259] on input "c. évaluer l'impact du changement sur les objectifs du projet" at bounding box center [340, 254] width 0 height 8
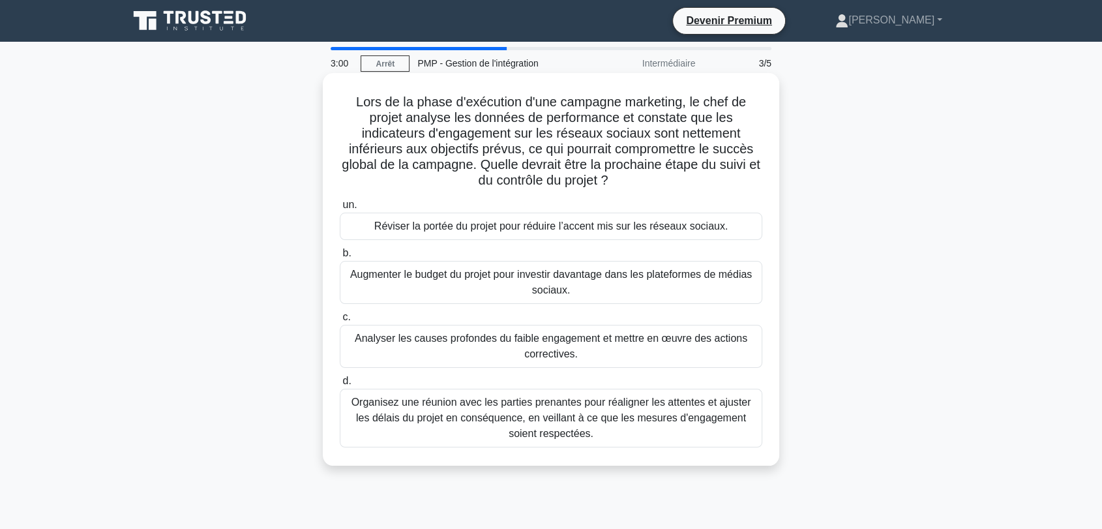
click at [501, 342] on font "Analyser les causes profondes du faible engagement et mettre en œuvre des actio…" at bounding box center [551, 346] width 393 height 27
click at [340, 322] on input "c. Analyser les causes profondes du faible engagement et mettre en œuvre des ac…" at bounding box center [340, 317] width 0 height 8
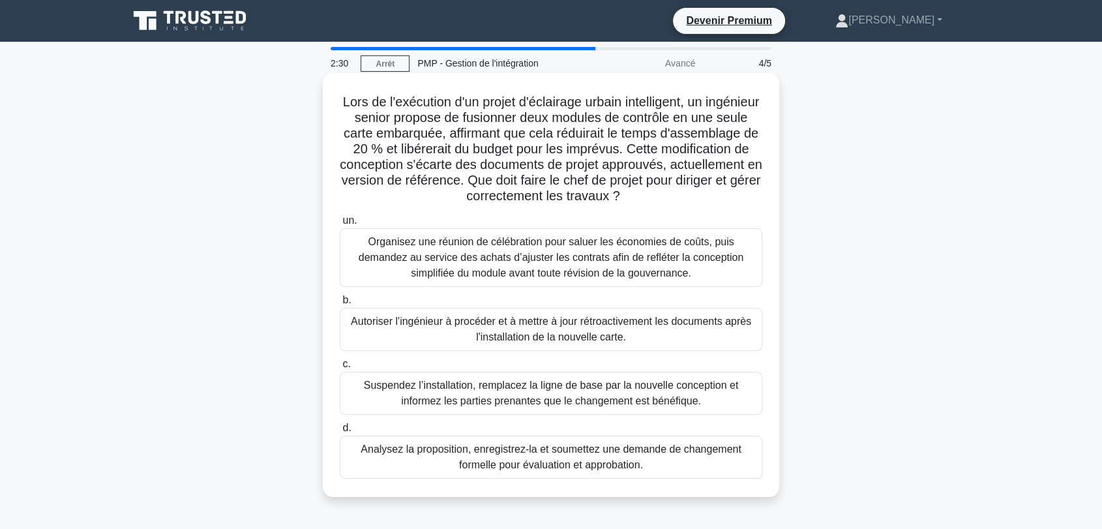
click at [599, 464] on font "Analysez la proposition, enregistrez-la et soumettez une demande de changement …" at bounding box center [551, 456] width 380 height 27
click at [340, 432] on input "d. Analysez la proposition, enregistrez-la et soumettez une demande de changeme…" at bounding box center [340, 428] width 0 height 8
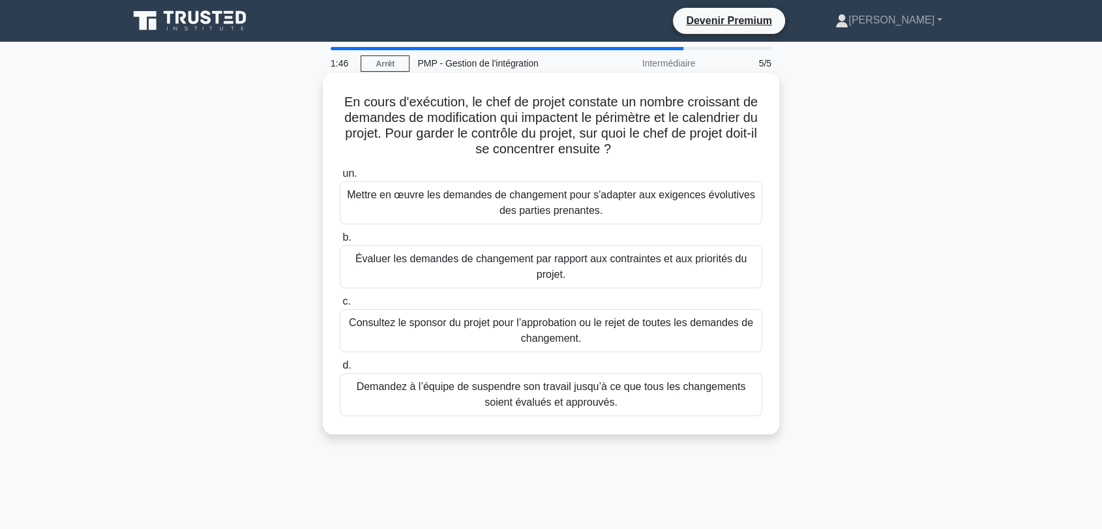
click at [488, 269] on font "Évaluer les demandes de changement par rapport aux contraintes et aux priorités…" at bounding box center [551, 266] width 411 height 31
click at [340, 242] on input "b. Évaluer les demandes de changement par rapport aux contraintes et aux priori…" at bounding box center [340, 237] width 0 height 8
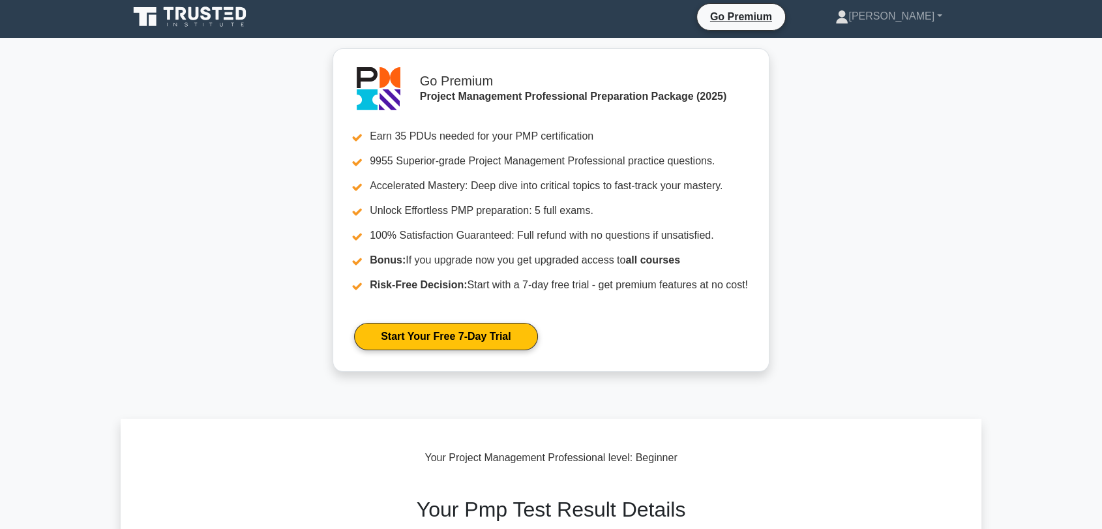
scroll to position [145, 0]
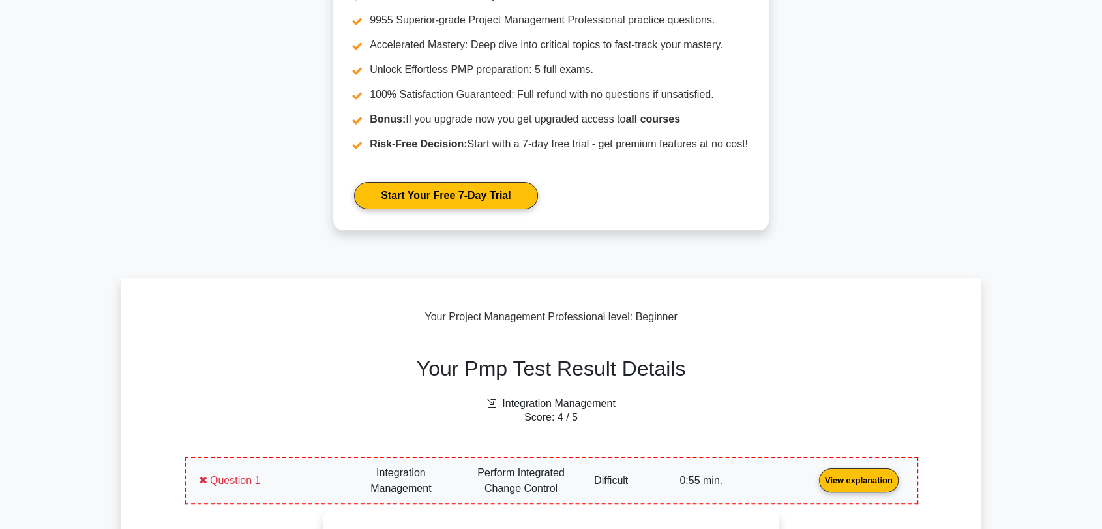
click at [814, 475] on link "View explanation" at bounding box center [859, 479] width 90 height 11
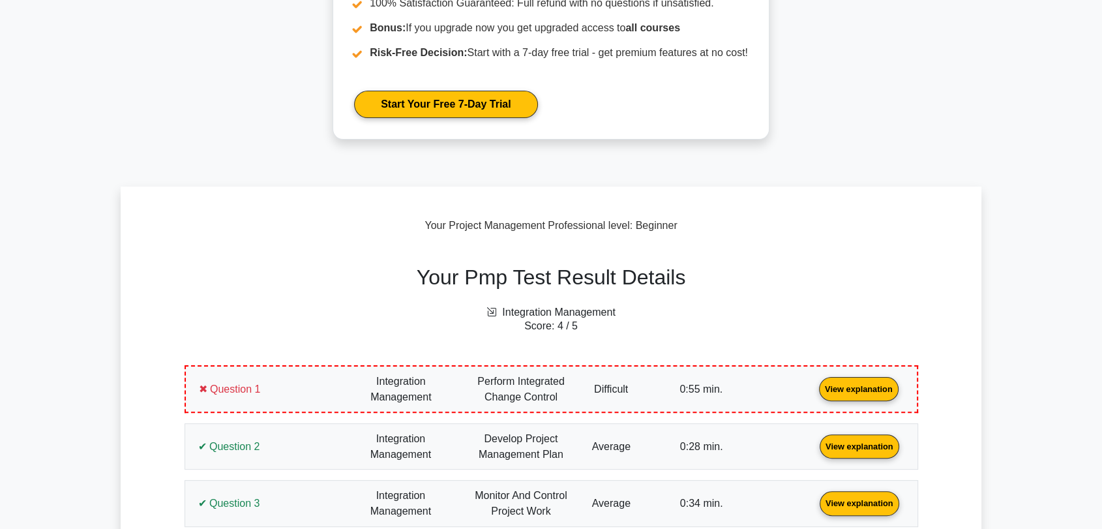
scroll to position [434, 0]
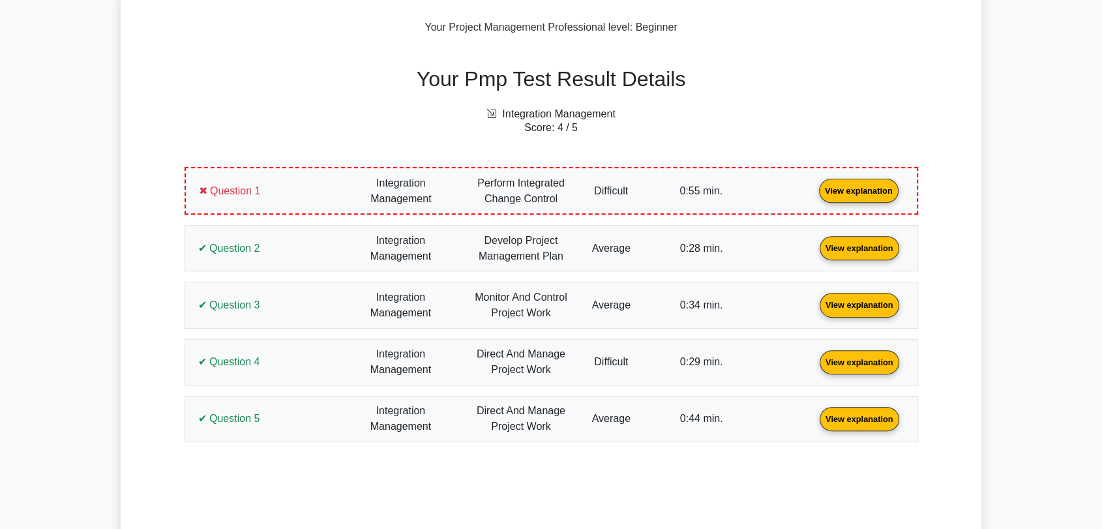
click at [814, 196] on link "View explanation" at bounding box center [859, 190] width 90 height 11
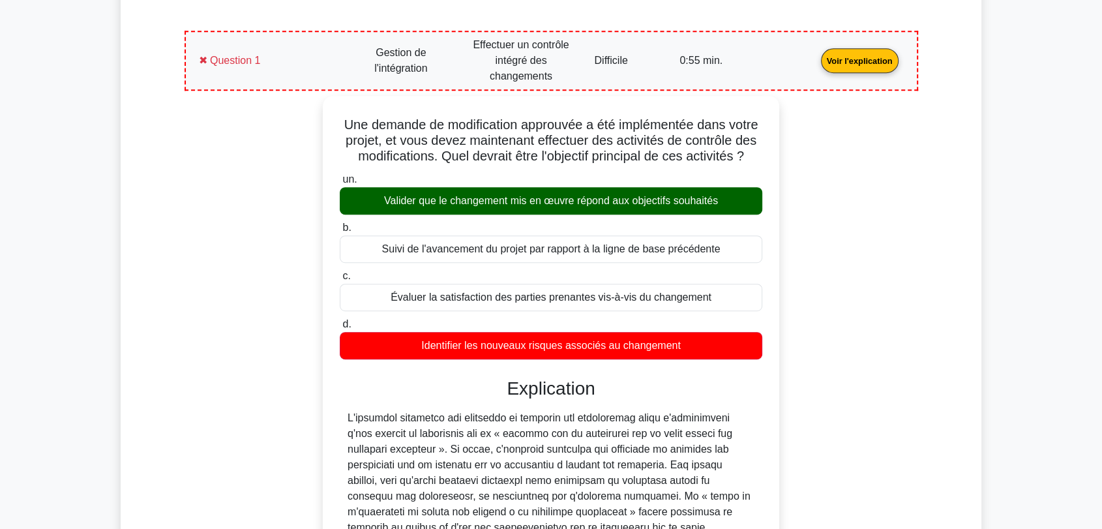
scroll to position [642, 0]
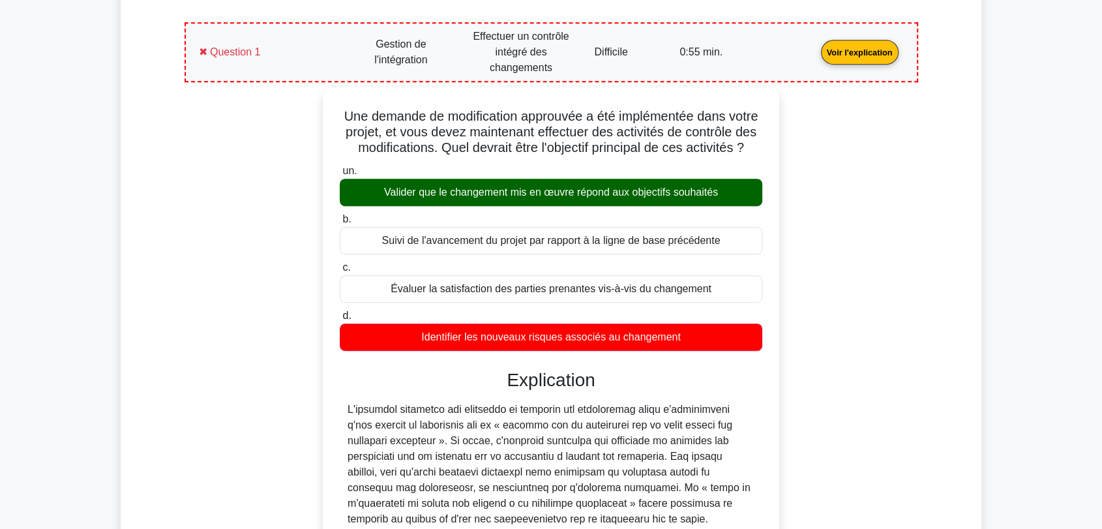
drag, startPoint x: 689, startPoint y: 344, endPoint x: 294, endPoint y: 120, distance: 453.6
click at [294, 120] on div "Une demande de modification approuvée a été implémentée dans votre projet, et v…" at bounding box center [551, 398] width 718 height 622
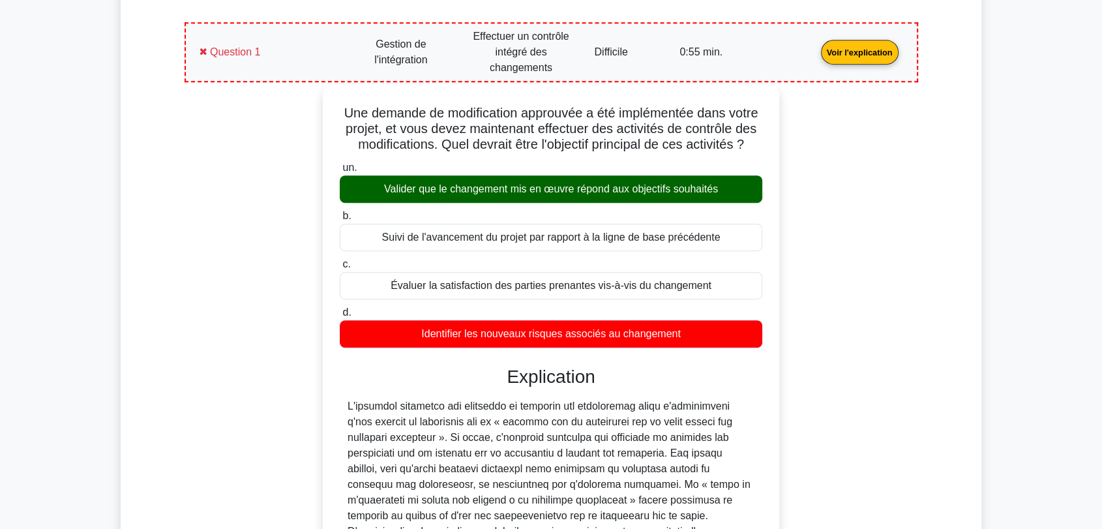
copy div "Une demande de modification approuvée a été implémentée dans votre projet, et v…"
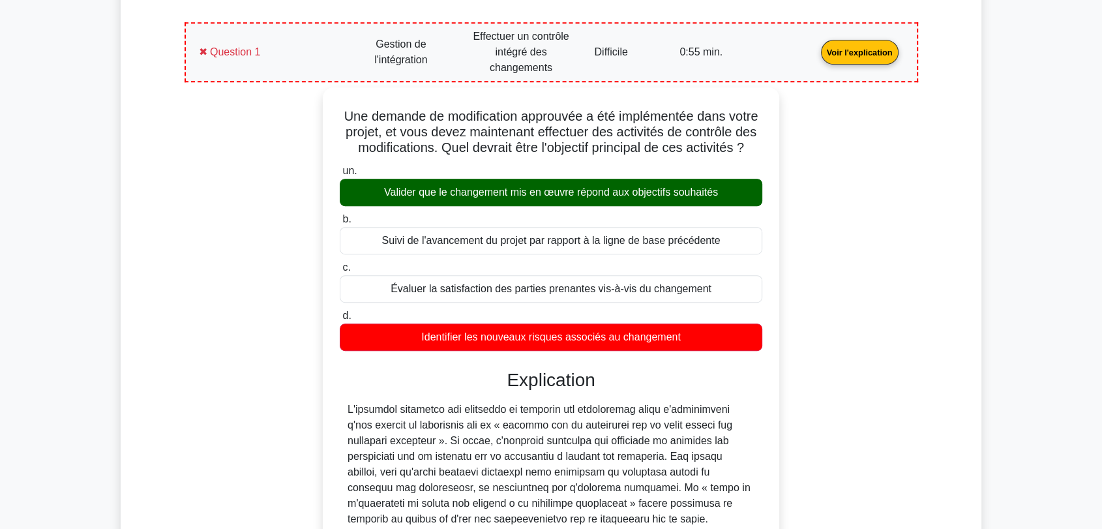
click at [220, 268] on div "Une demande de modification approuvée a été implémentée dans votre projet, et v…" at bounding box center [551, 398] width 718 height 622
click at [230, 258] on div "Une demande de modification approuvée a été implémentée dans votre projet, et v…" at bounding box center [551, 398] width 718 height 622
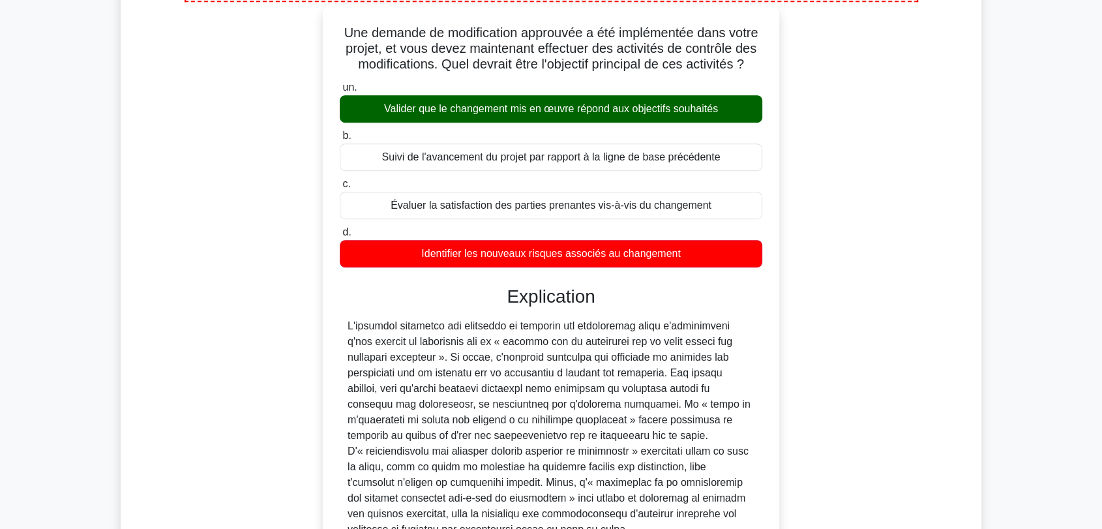
scroll to position [860, 0]
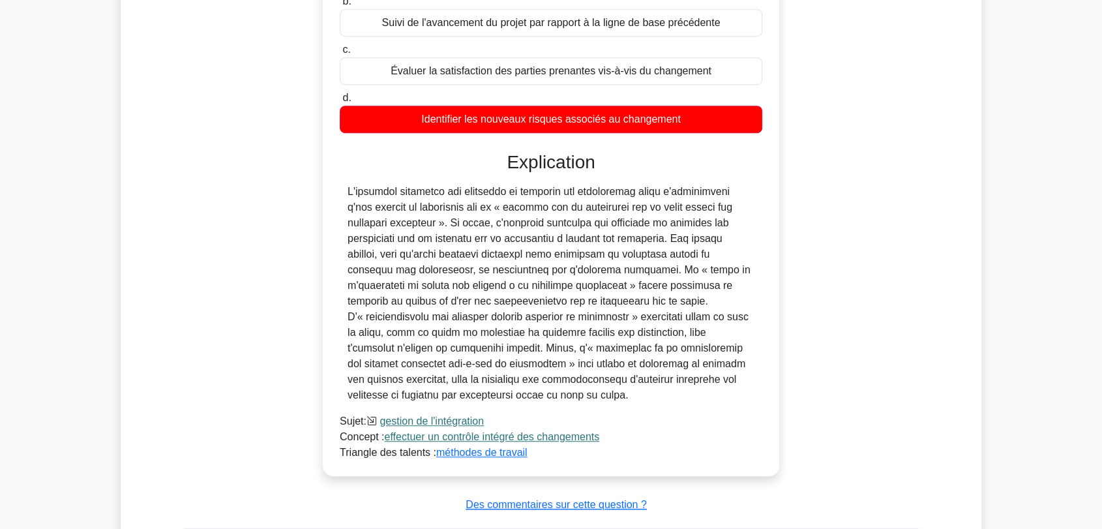
click at [1019, 164] on main "Devenir Premium Pack de préparation professionnelle en gestion de projet (2025)…" at bounding box center [551, 235] width 1102 height 2106
